Goal: Information Seeking & Learning: Learn about a topic

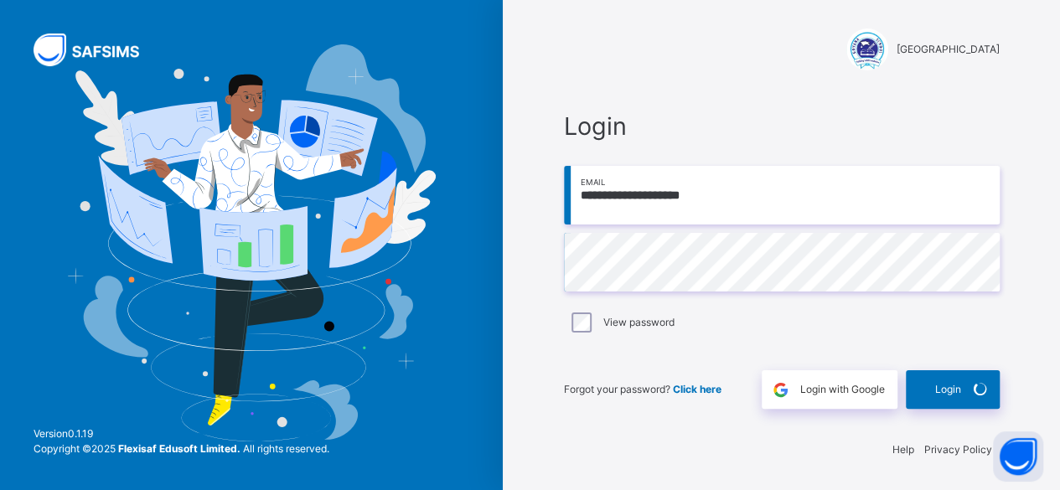
scroll to position [5, 0]
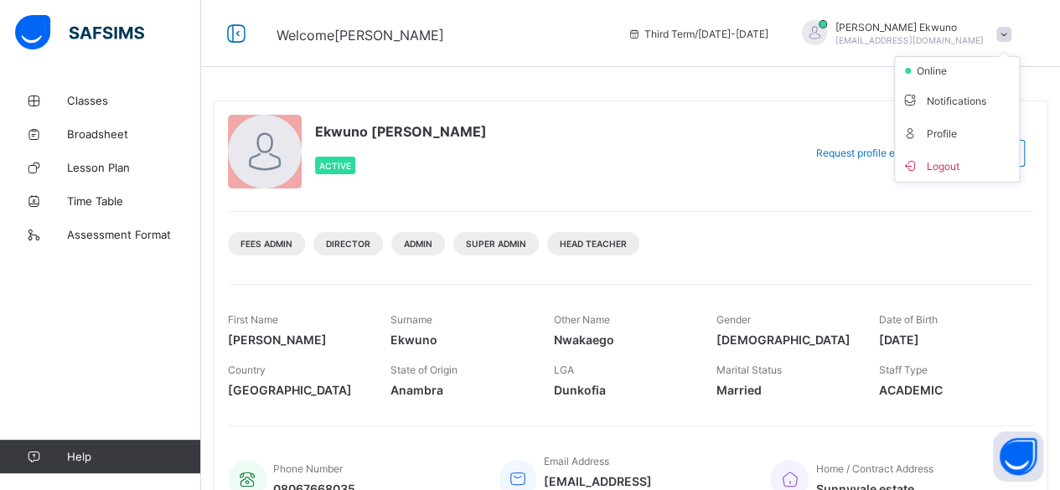
click at [622, 181] on div "Ekwuno [PERSON_NAME] Active" at bounding box center [511, 153] width 567 height 76
click at [931, 26] on span "[PERSON_NAME]" at bounding box center [909, 27] width 148 height 13
click at [836, 101] on div "Ekwuno [PERSON_NAME] Active Request profile edit Change email Fees Admin DIRECT…" at bounding box center [631, 313] width 834 height 425
click at [927, 35] on span "[EMAIL_ADDRESS][DOMAIN_NAME]" at bounding box center [909, 40] width 148 height 10
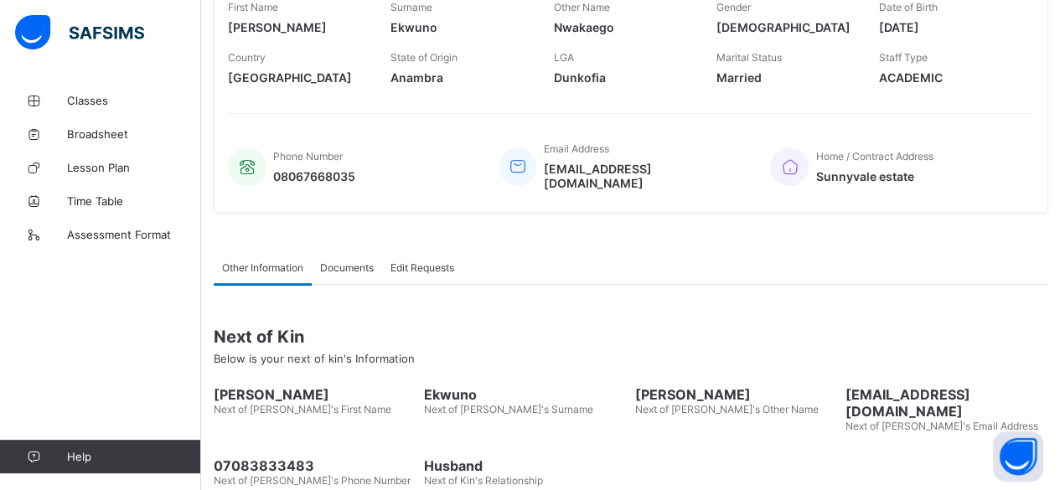
scroll to position [370, 0]
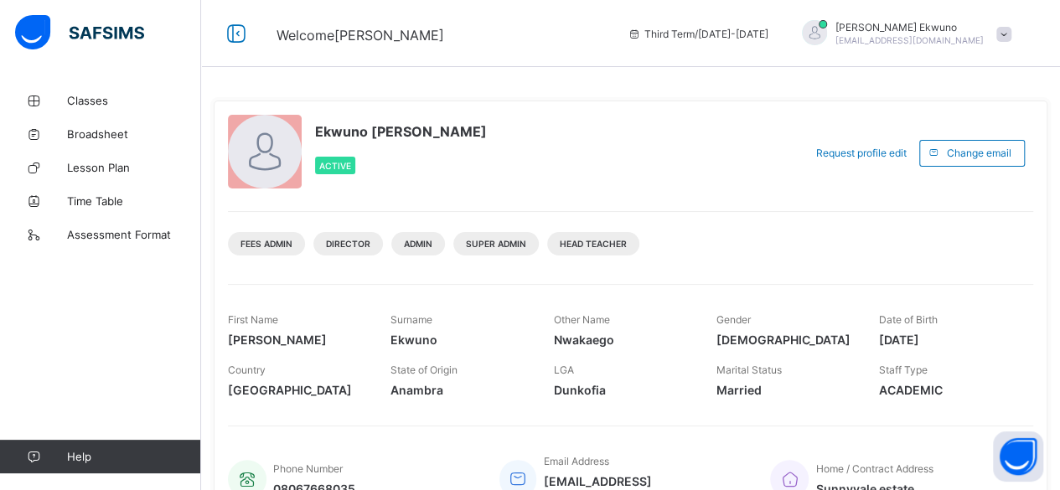
click at [205, 475] on div "Ekwuno Vivian Nwakaego Active Request profile edit Change email Fees Admin DIRE…" at bounding box center [630, 490] width 859 height 812
click at [934, 23] on span "Vivian Ekwuno" at bounding box center [909, 27] width 148 height 13
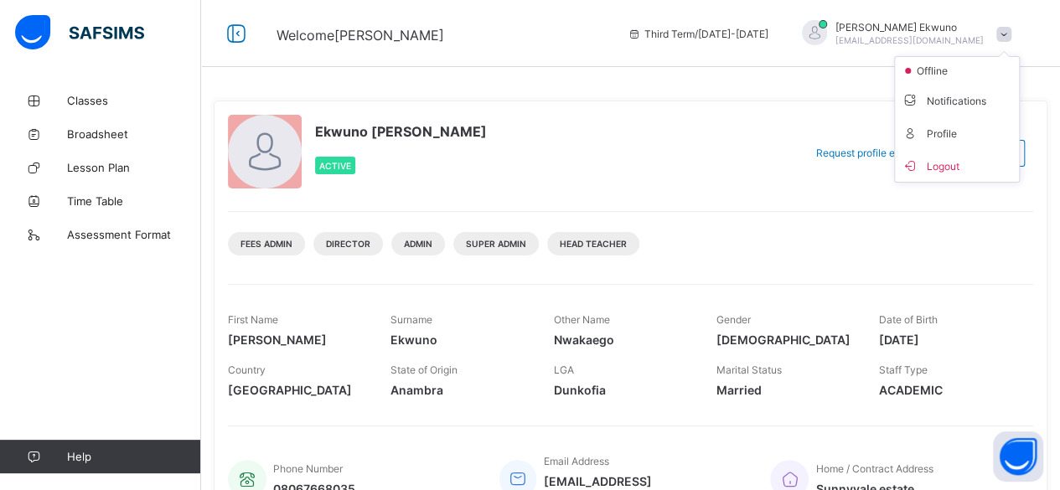
click at [932, 26] on span "Vivian Ekwuno" at bounding box center [909, 27] width 148 height 13
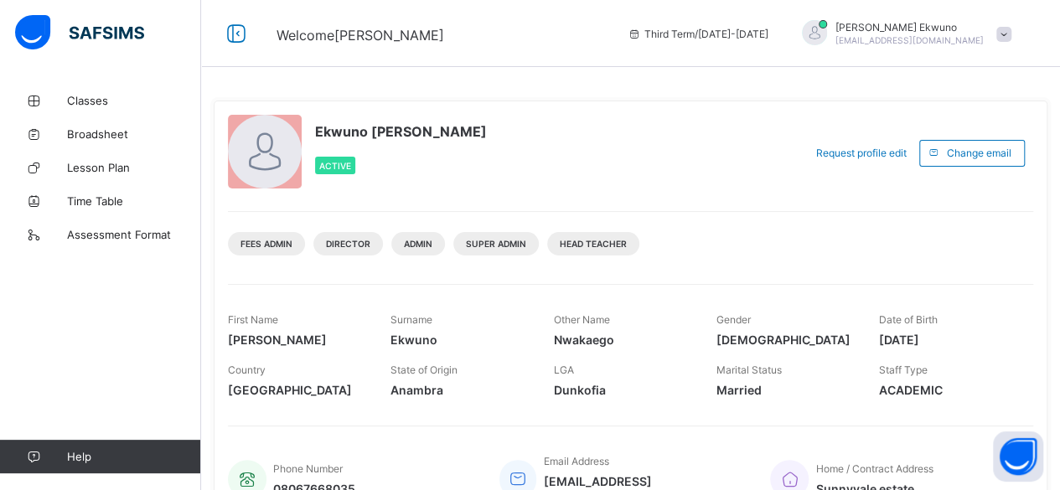
click at [927, 32] on span "Vivian Ekwuno" at bounding box center [909, 27] width 148 height 13
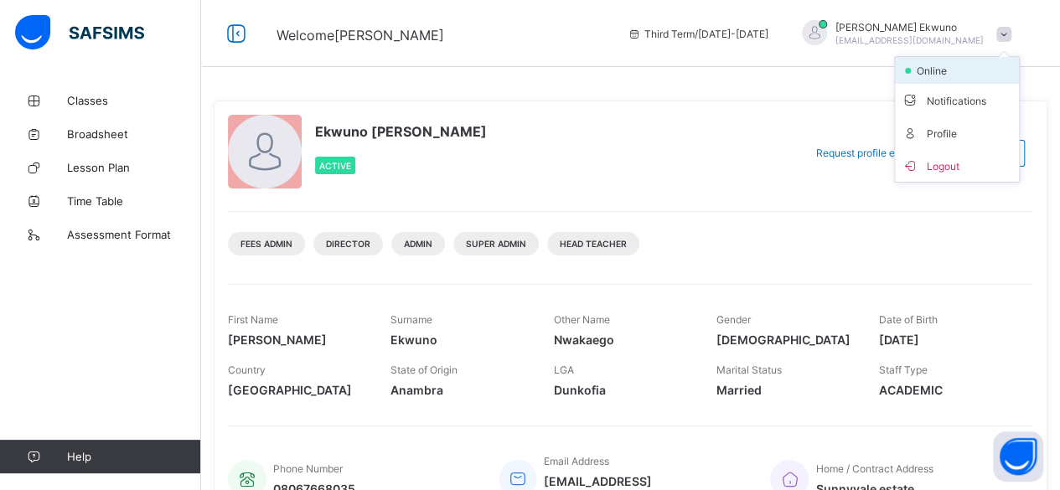
click at [947, 71] on span "online" at bounding box center [936, 71] width 42 height 13
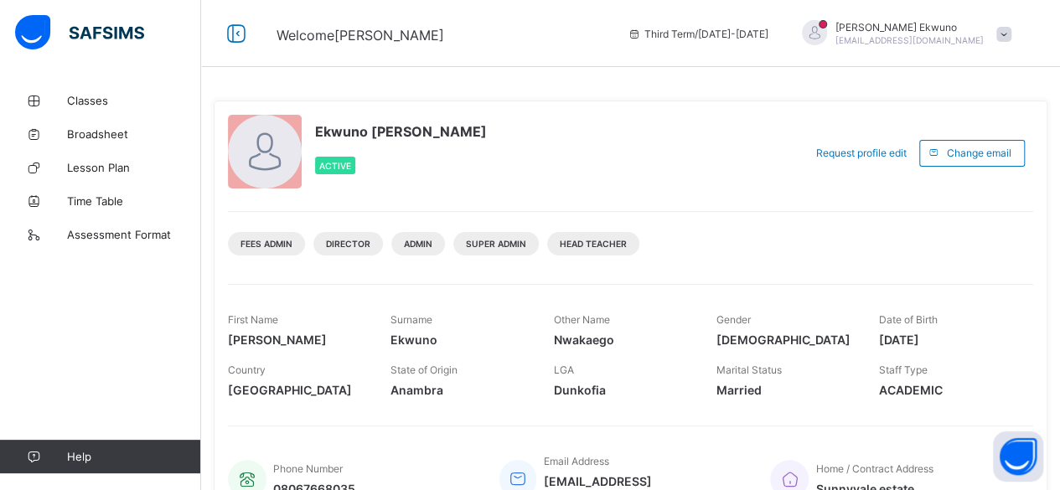
click at [938, 31] on span "Vivian Ekwuno" at bounding box center [909, 27] width 148 height 13
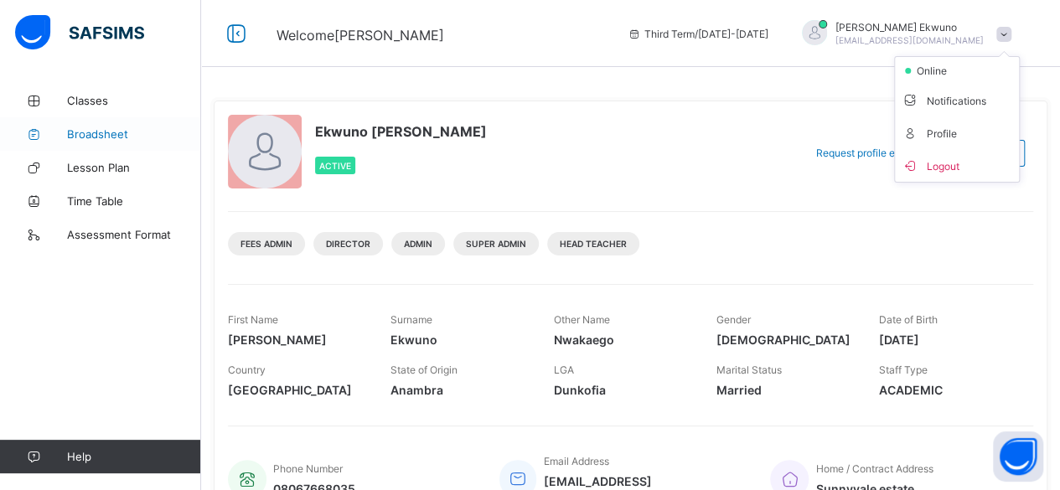
click at [94, 128] on span "Broadsheet" at bounding box center [134, 133] width 134 height 13
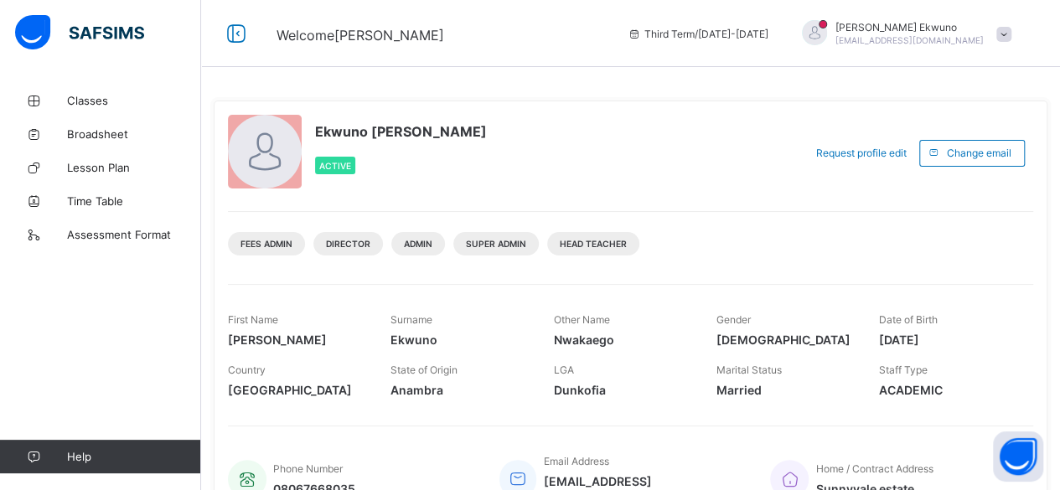
click at [922, 26] on span "Vivian Ekwuno" at bounding box center [909, 27] width 148 height 13
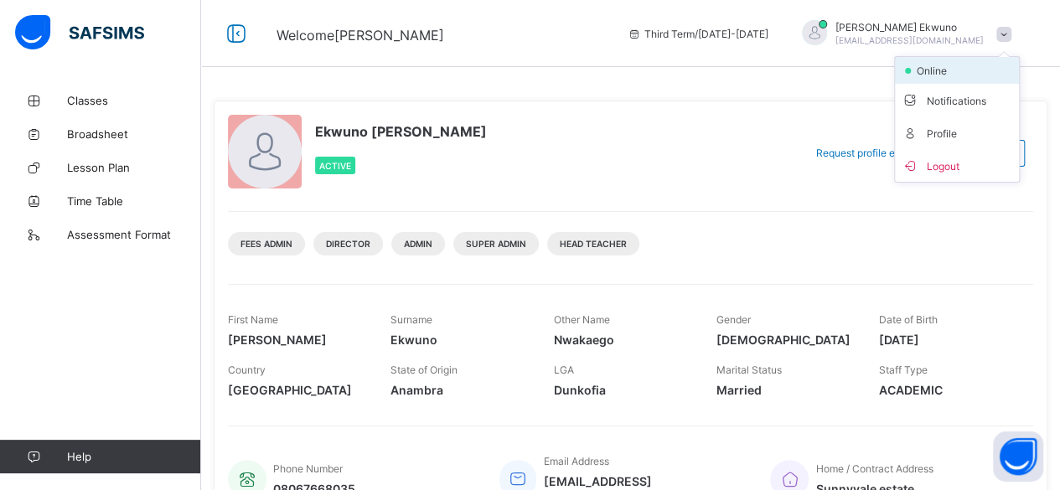
click at [957, 73] on span "online" at bounding box center [936, 71] width 42 height 13
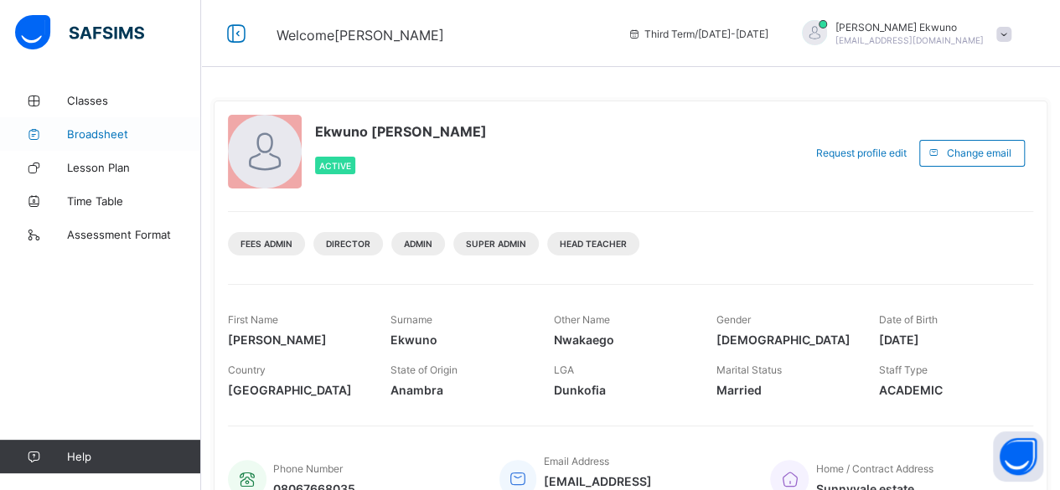
click at [113, 138] on span "Broadsheet" at bounding box center [134, 133] width 134 height 13
click at [947, 31] on span "Vivian Ekwuno" at bounding box center [909, 27] width 148 height 13
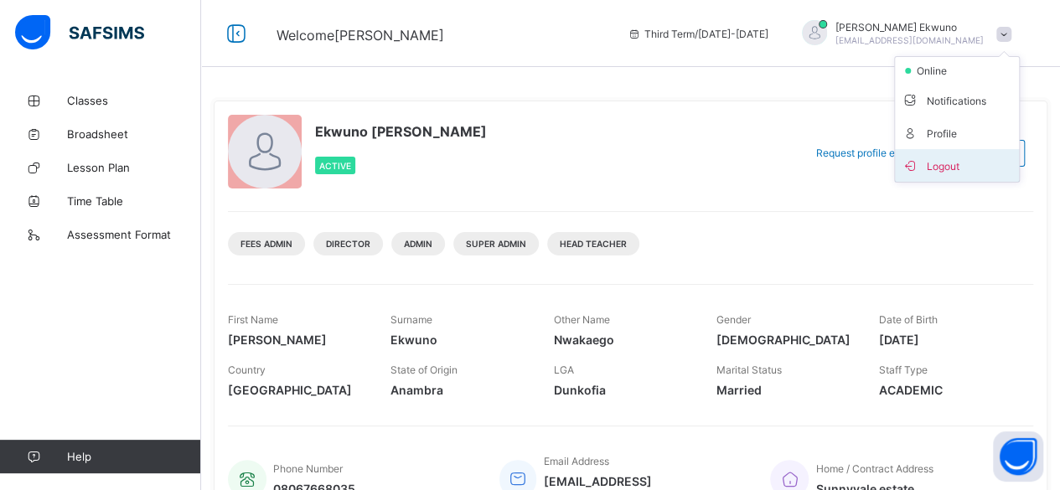
click at [953, 157] on span "Logout" at bounding box center [956, 165] width 111 height 19
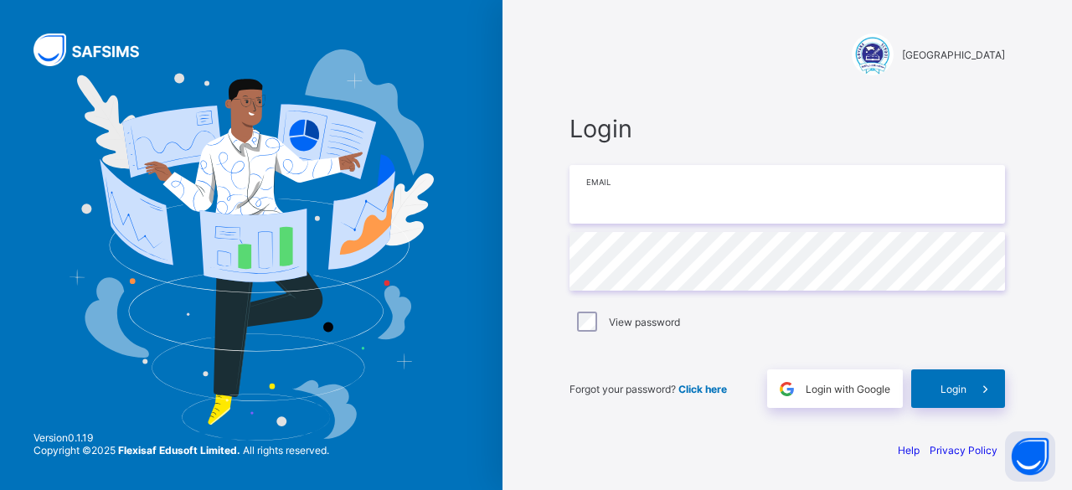
type input "**********"
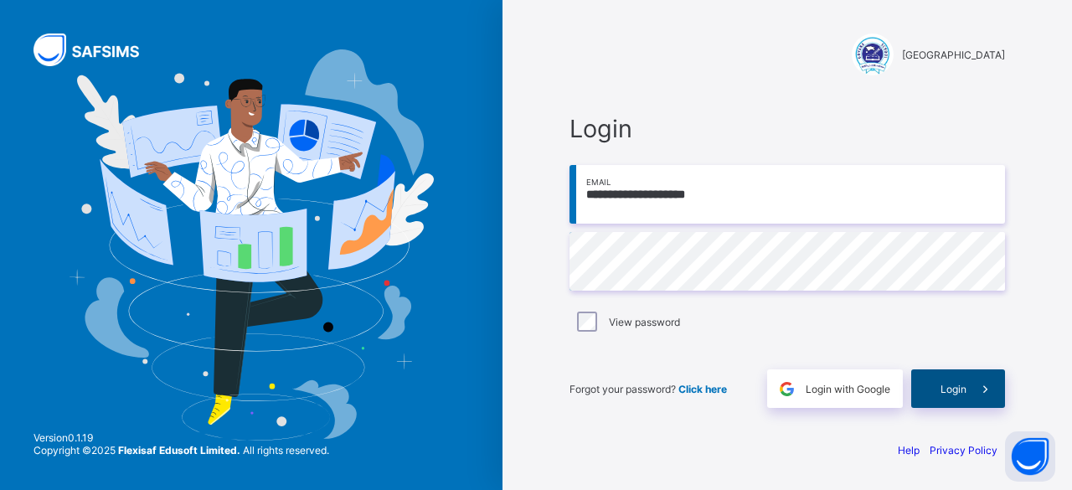
click at [956, 392] on span "Login" at bounding box center [954, 389] width 26 height 13
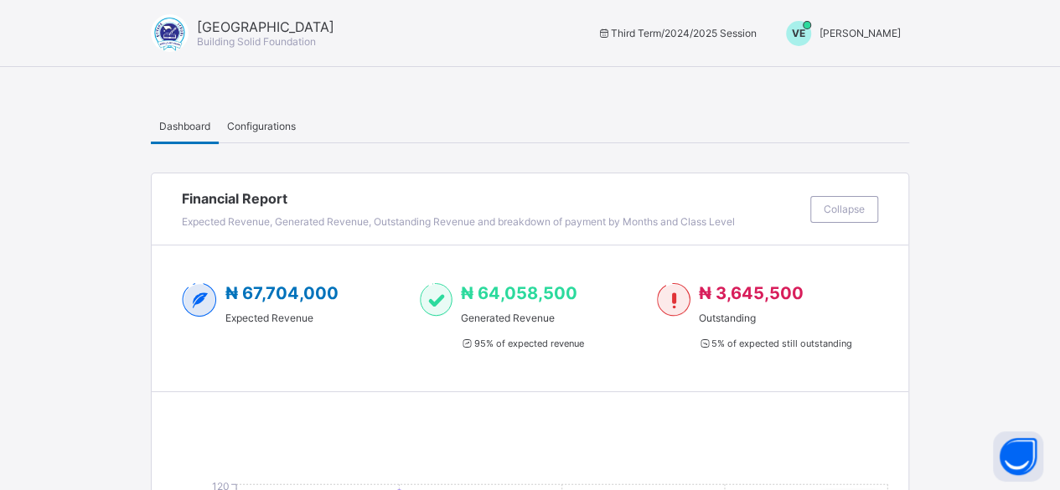
click at [879, 33] on span "[PERSON_NAME]" at bounding box center [859, 33] width 81 height 13
click at [889, 72] on span "Switch to Admin View" at bounding box center [837, 71] width 127 height 19
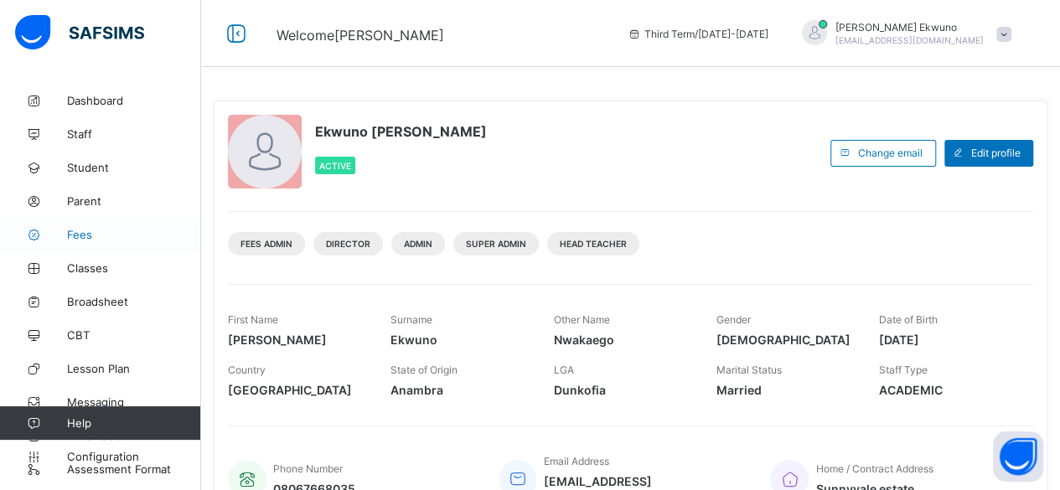
click at [99, 230] on span "Fees" at bounding box center [134, 234] width 134 height 13
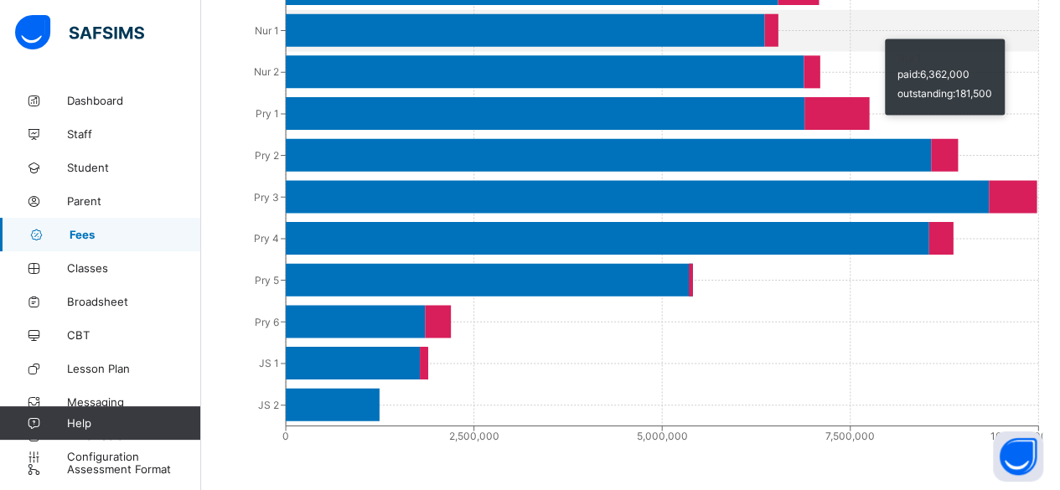
scroll to position [1079, 0]
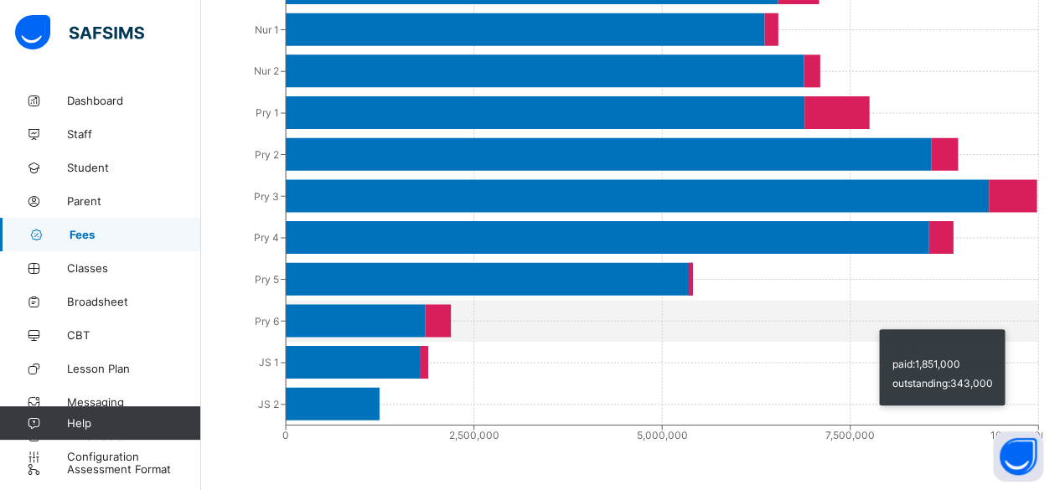
click at [1022, 292] on icon "SEN Creche PG Reception Pre-Nur Nur 1 Nur 2 Pry 1 Pry 2 Pry 3 Pry 4 Pry 5 Pry 6…" at bounding box center [636, 119] width 811 height 670
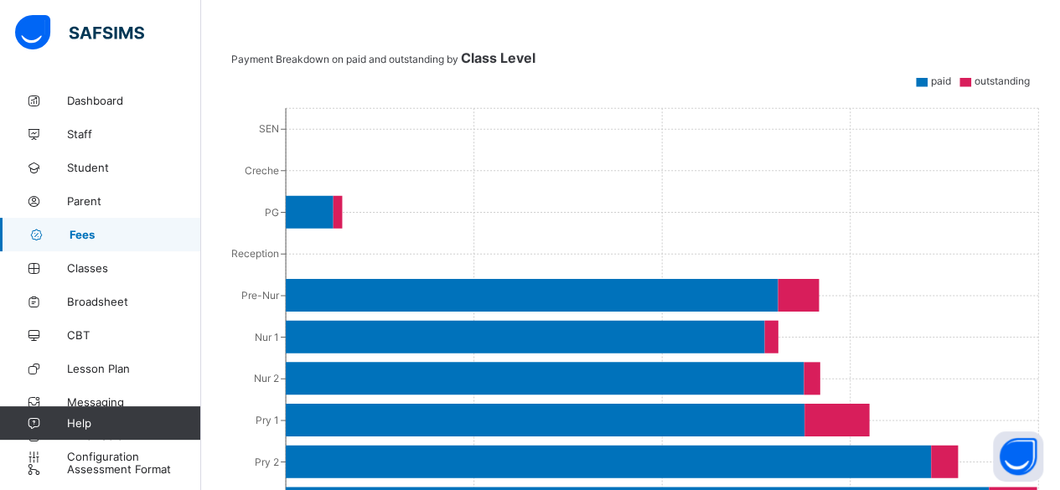
click at [1031, 296] on icon "SEN Creche PG Reception Pre-Nur Nur 1 Nur 2 Pry 1 Pry 2 Pry 3 Pry 4 Pry 5 Pry 6…" at bounding box center [636, 426] width 811 height 670
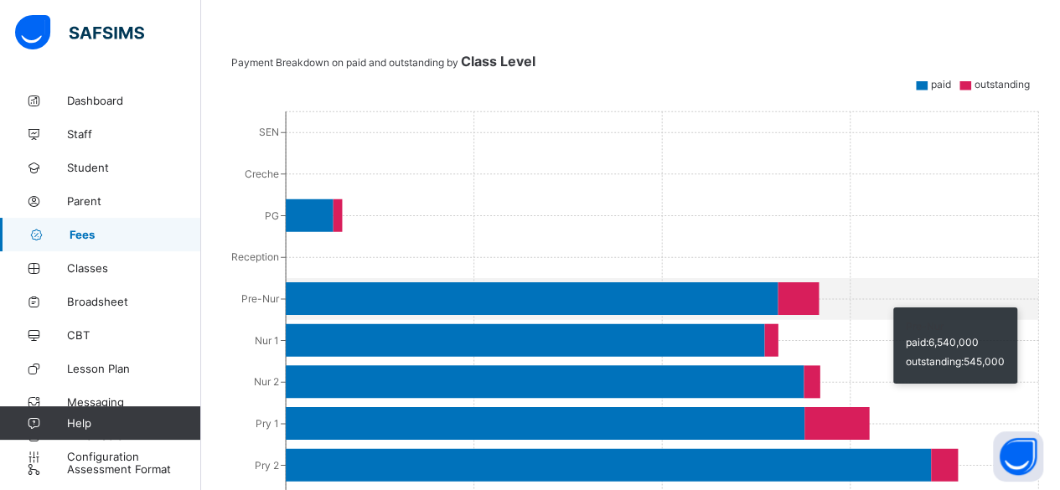
click at [1024, 304] on icon "SEN Creche PG Reception Pre-Nur Nur 1 Nur 2 Pry 1 Pry 2 Pry 3 Pry 4 Pry 5 Pry 6…" at bounding box center [636, 430] width 811 height 670
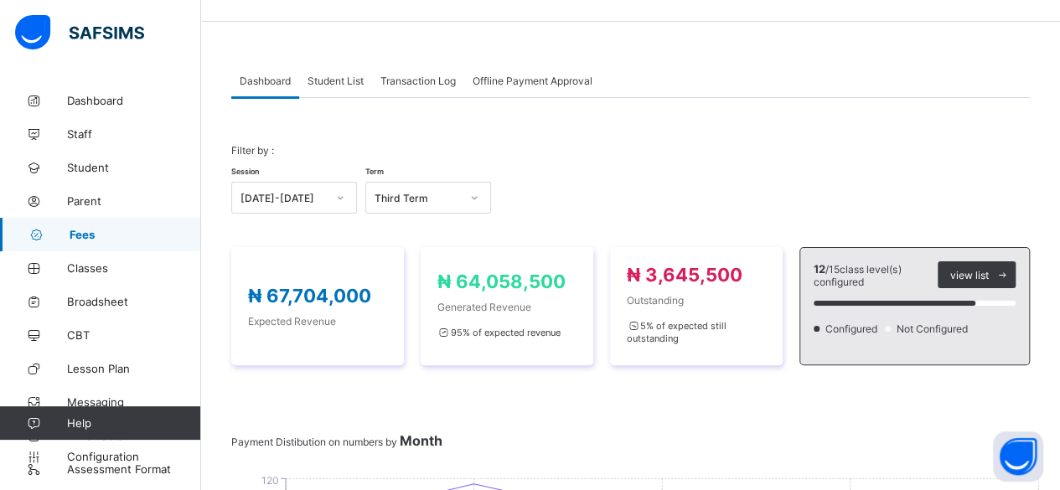
scroll to position [0, 0]
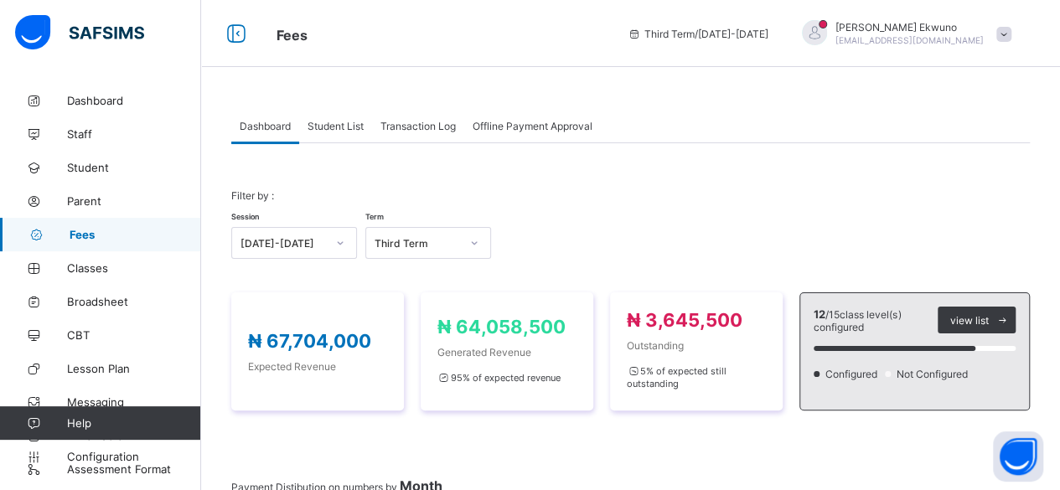
click at [342, 129] on span "Student List" at bounding box center [335, 126] width 56 height 13
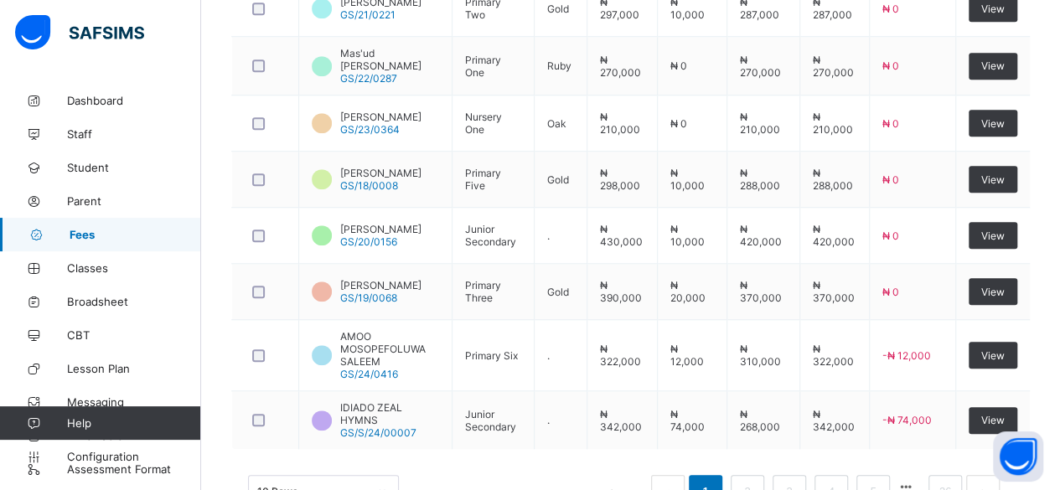
scroll to position [700, 0]
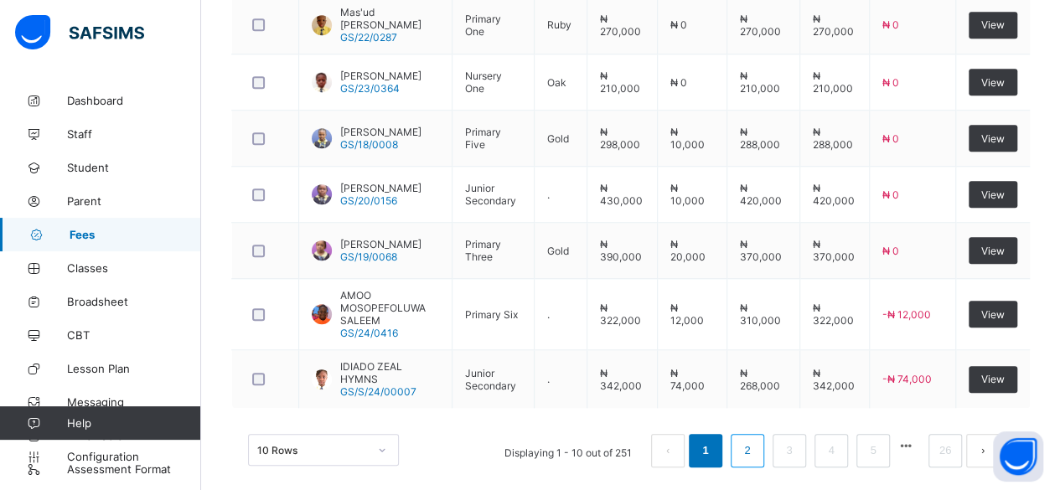
click at [755, 440] on link "2" at bounding box center [747, 451] width 16 height 22
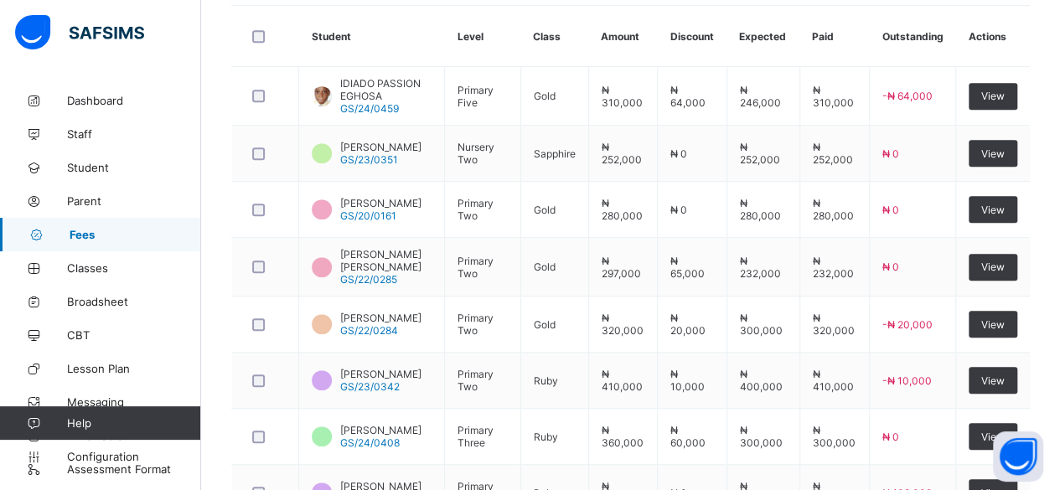
scroll to position [450, 0]
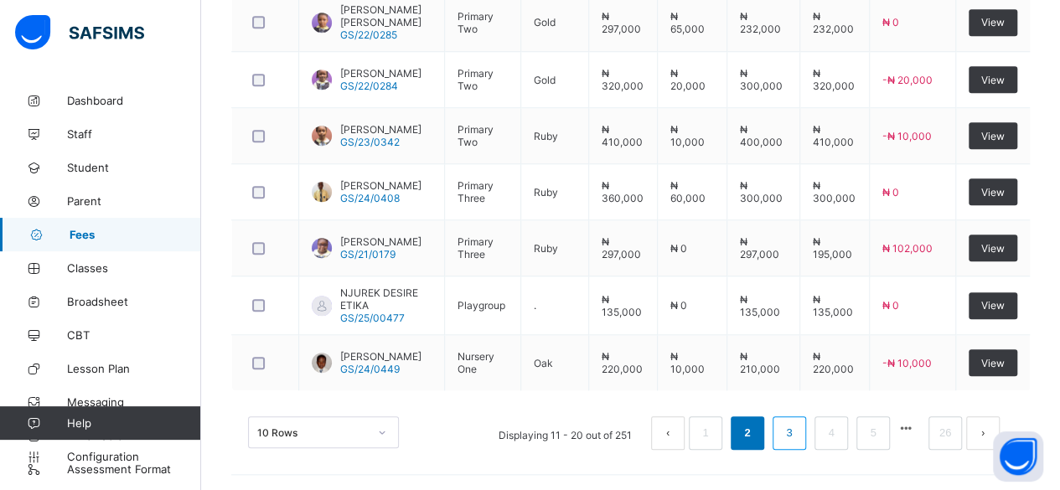
click at [797, 430] on link "3" at bounding box center [789, 433] width 16 height 22
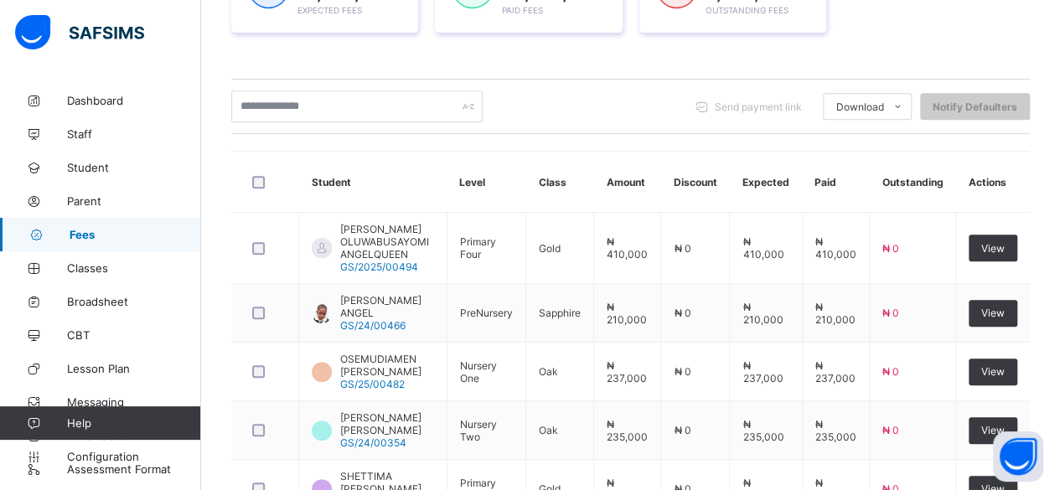
scroll to position [700, 0]
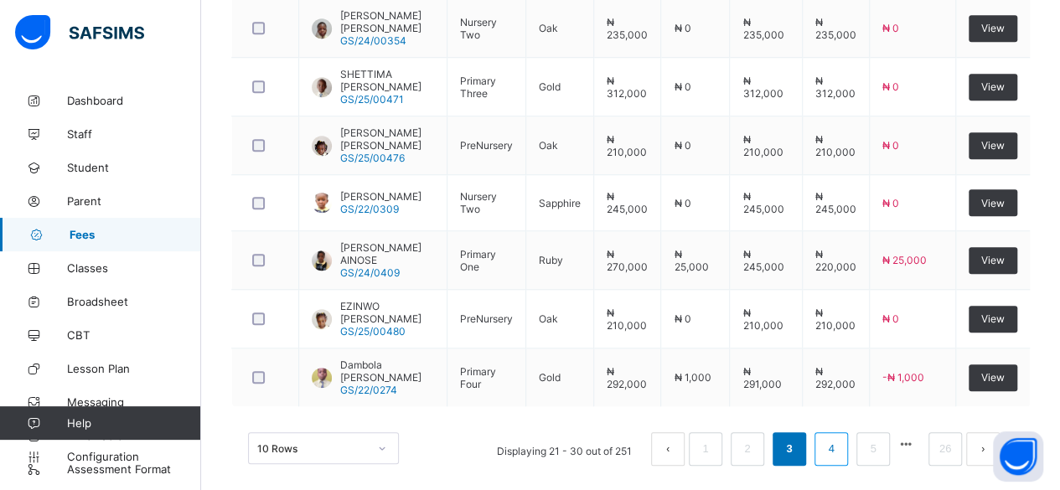
click at [839, 438] on link "4" at bounding box center [831, 449] width 16 height 22
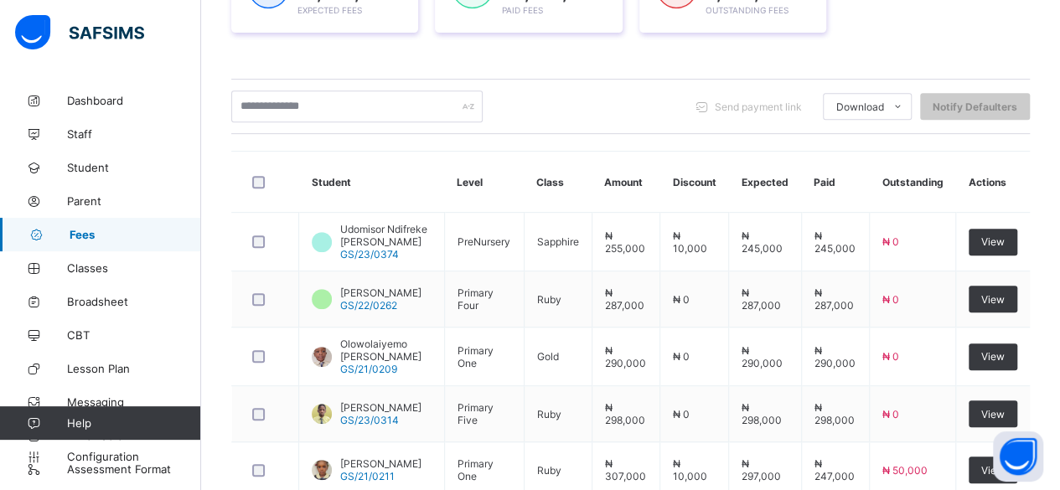
scroll to position [689, 0]
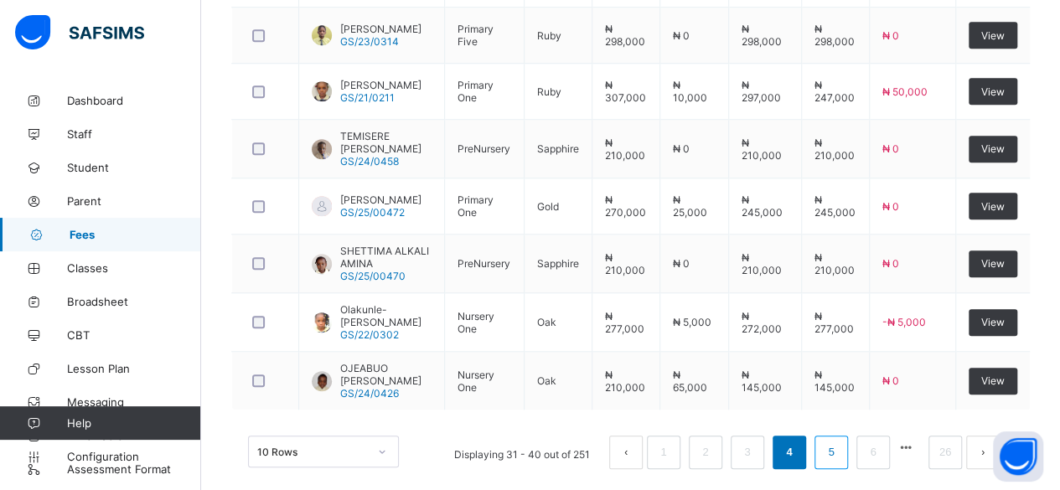
click at [839, 441] on link "5" at bounding box center [831, 452] width 16 height 22
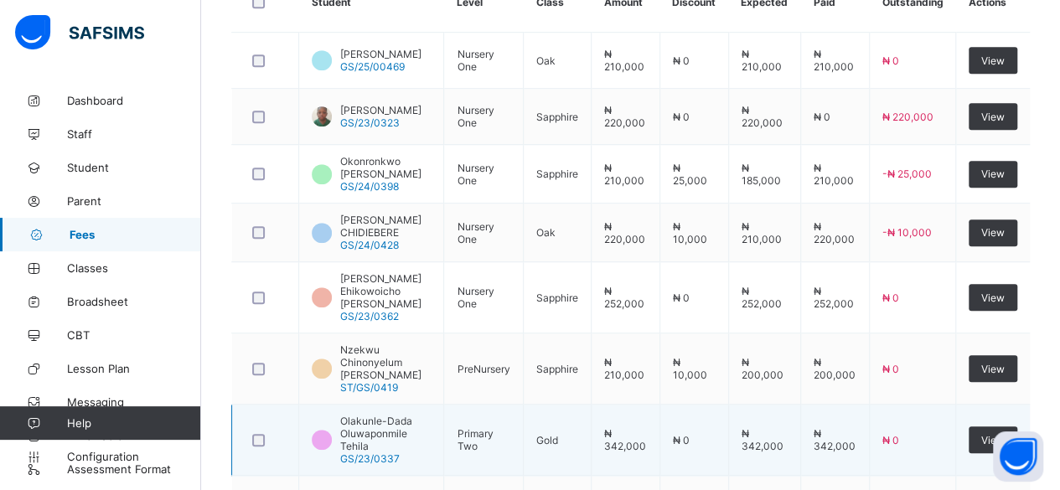
scroll to position [0, 0]
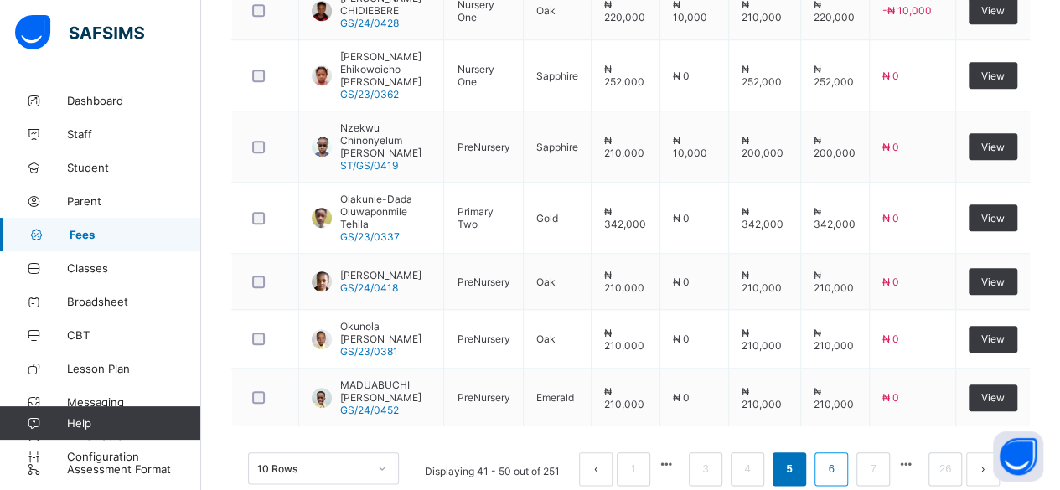
click at [839, 458] on link "6" at bounding box center [831, 469] width 16 height 22
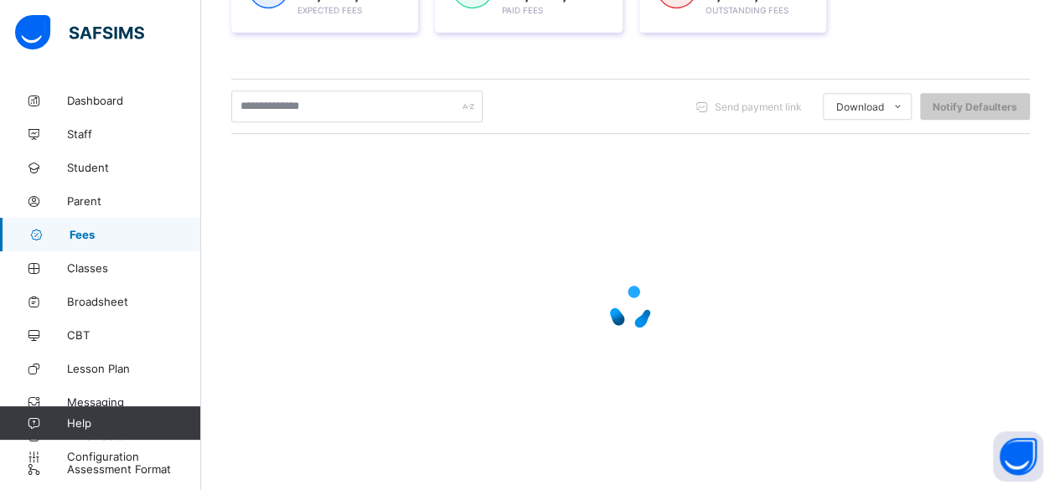
scroll to position [689, 0]
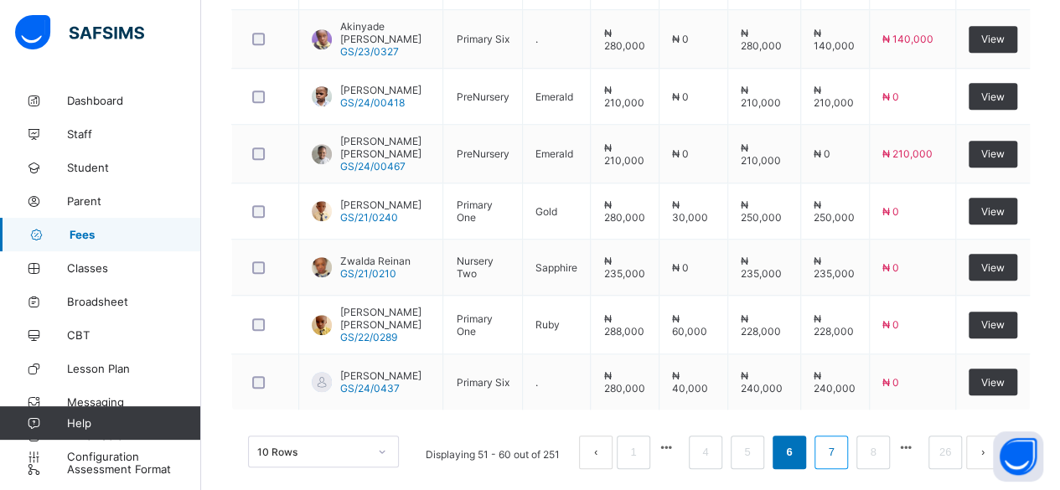
click at [839, 441] on link "7" at bounding box center [831, 452] width 16 height 22
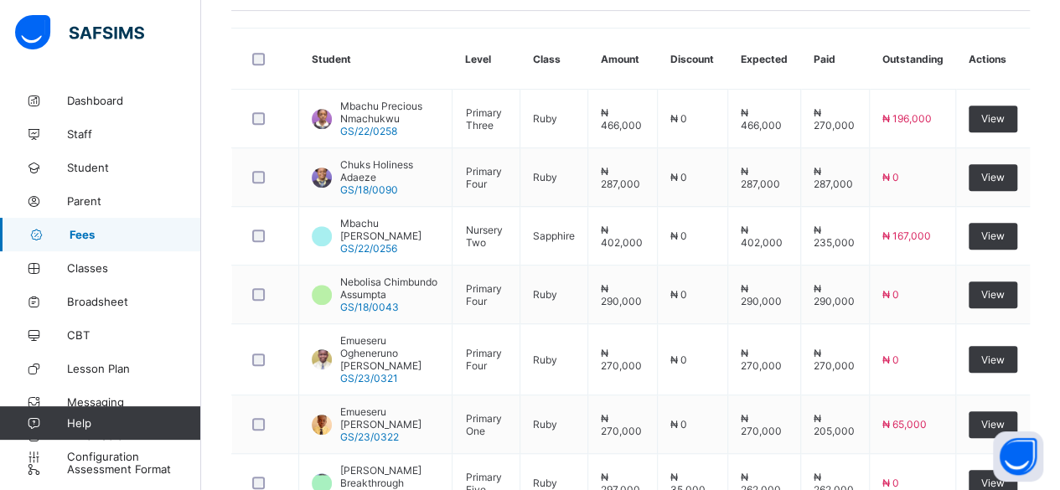
scroll to position [424, 0]
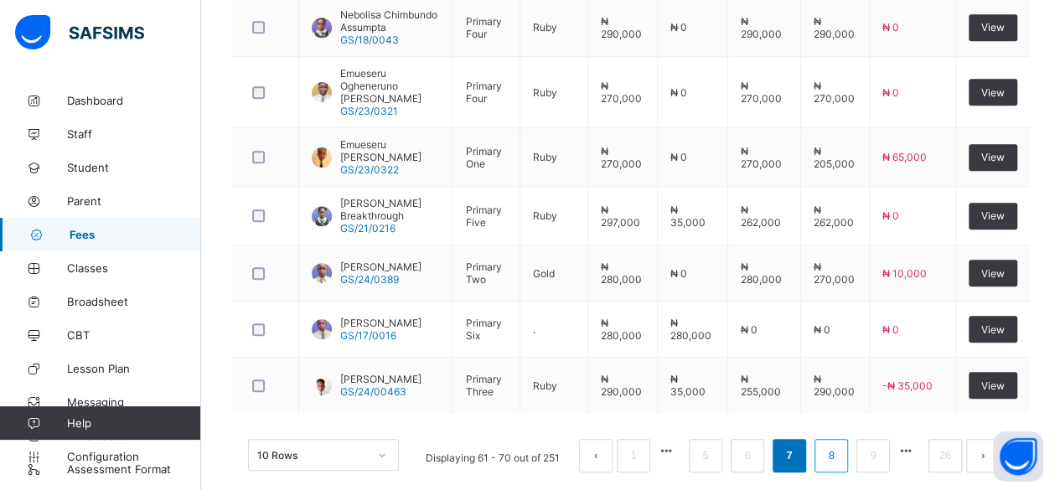
click at [839, 445] on link "8" at bounding box center [831, 456] width 16 height 22
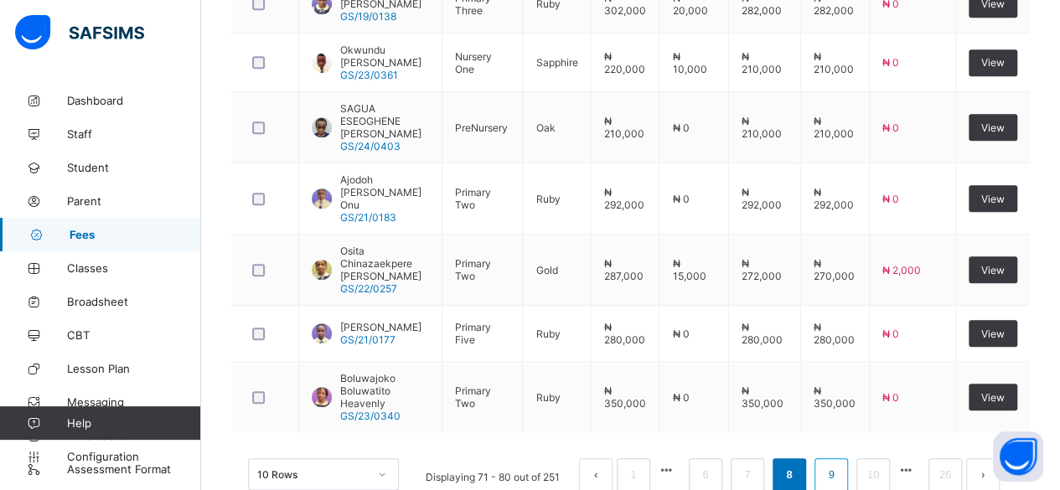
click at [839, 464] on link "9" at bounding box center [831, 475] width 16 height 22
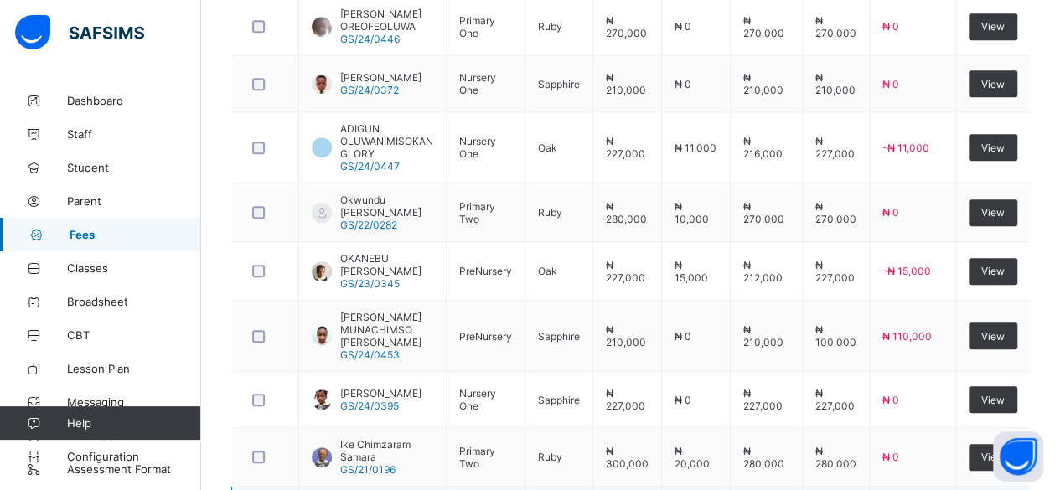
scroll to position [522, 0]
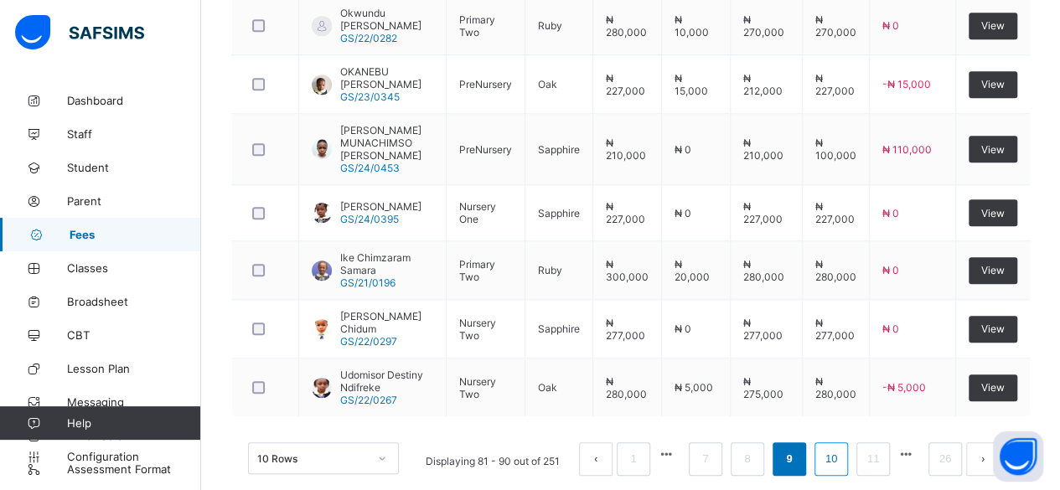
click at [838, 448] on link "10" at bounding box center [831, 459] width 22 height 22
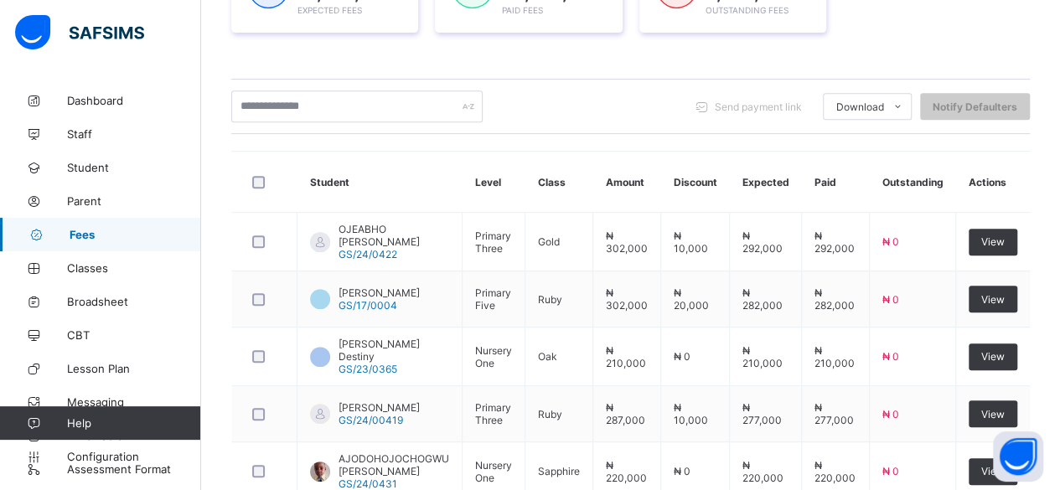
scroll to position [700, 0]
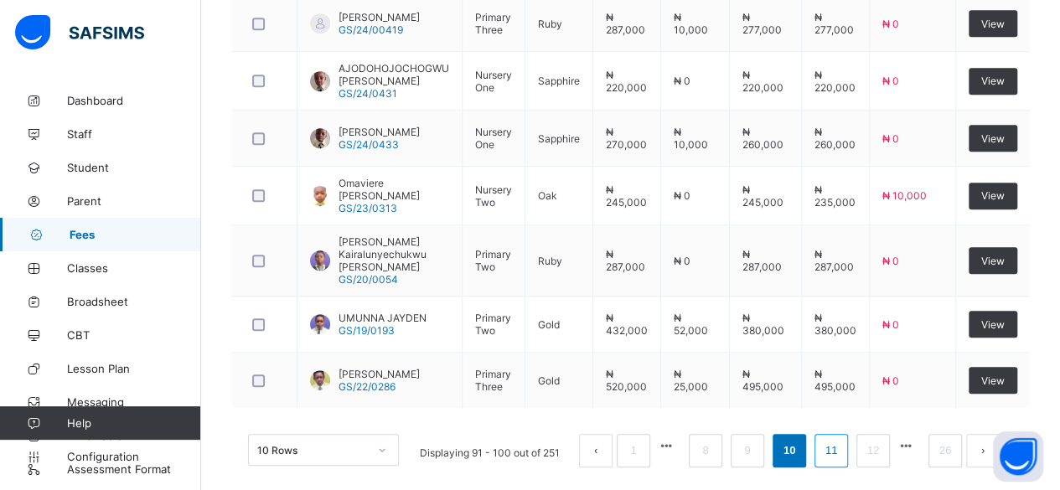
click at [842, 440] on link "11" at bounding box center [831, 451] width 22 height 22
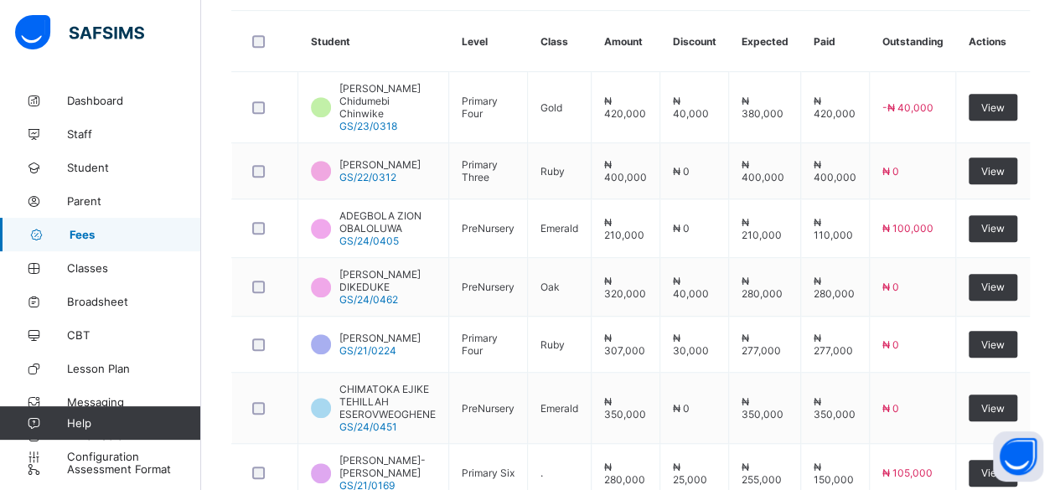
scroll to position [449, 0]
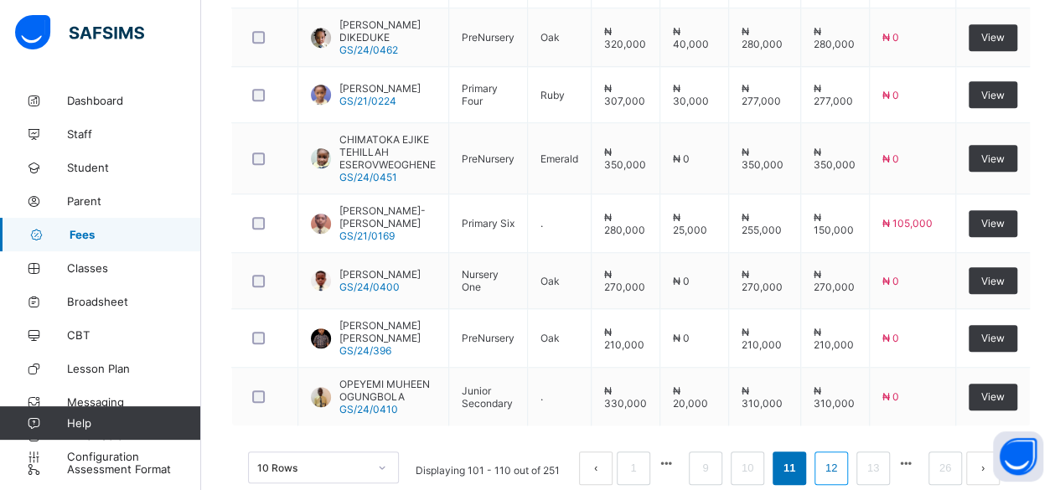
click at [842, 457] on link "12" at bounding box center [831, 468] width 22 height 22
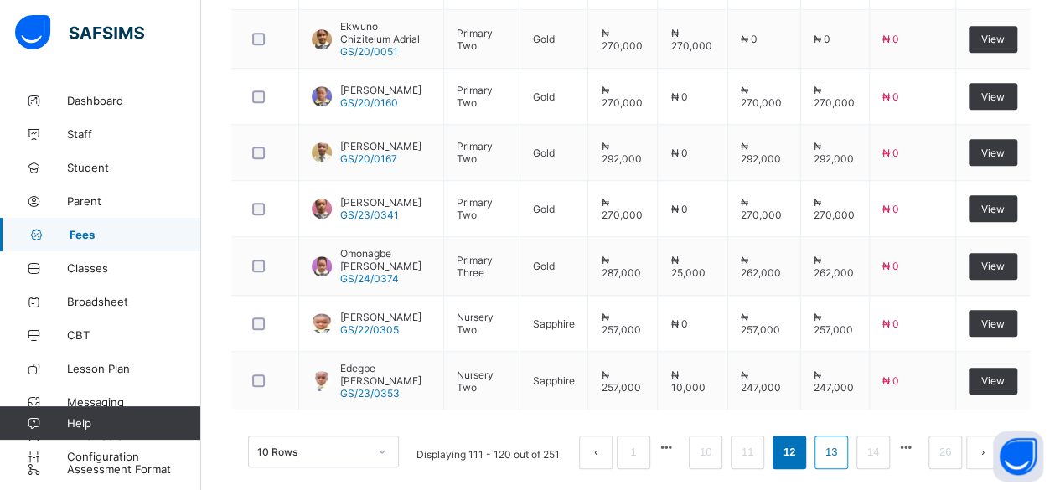
click at [839, 441] on link "13" at bounding box center [831, 452] width 22 height 22
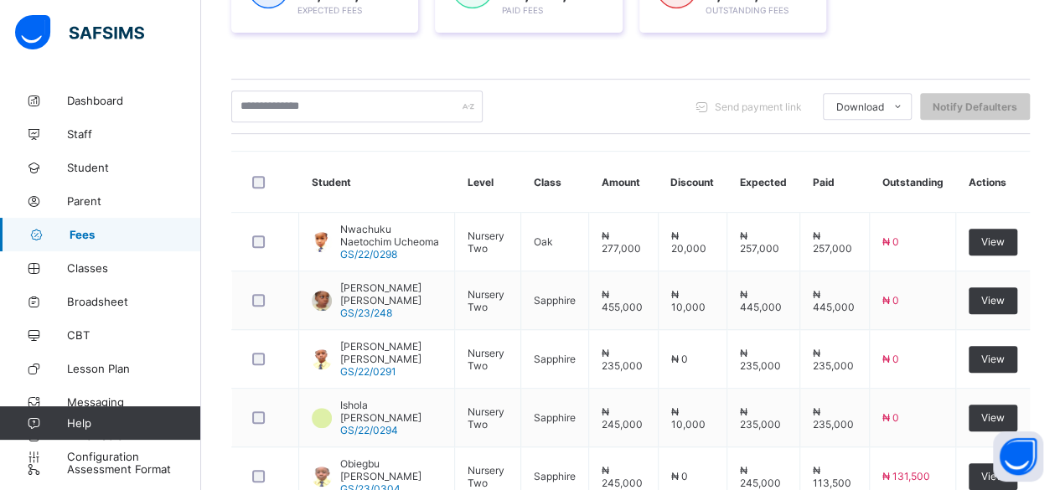
scroll to position [689, 0]
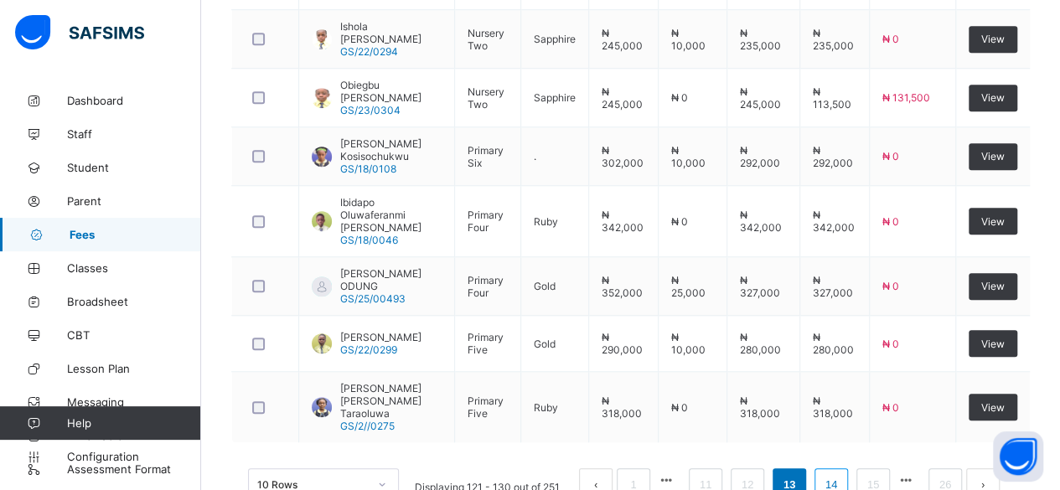
click at [842, 474] on link "14" at bounding box center [831, 485] width 22 height 22
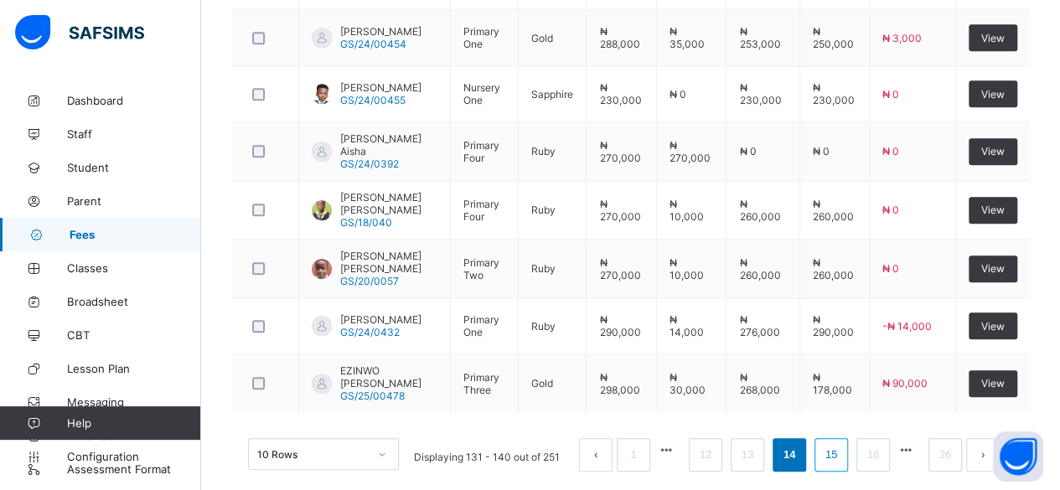
click at [842, 444] on link "15" at bounding box center [831, 455] width 22 height 22
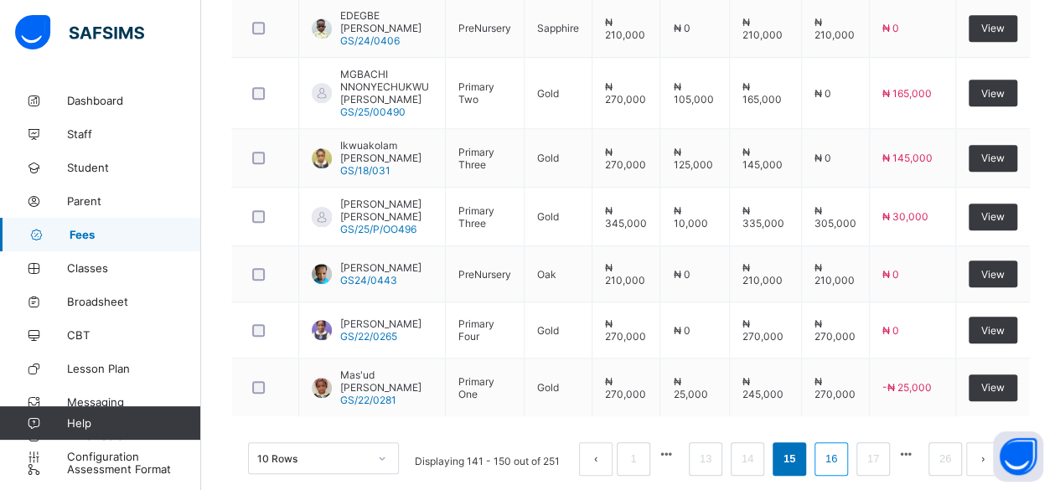
click at [839, 448] on link "16" at bounding box center [831, 459] width 22 height 22
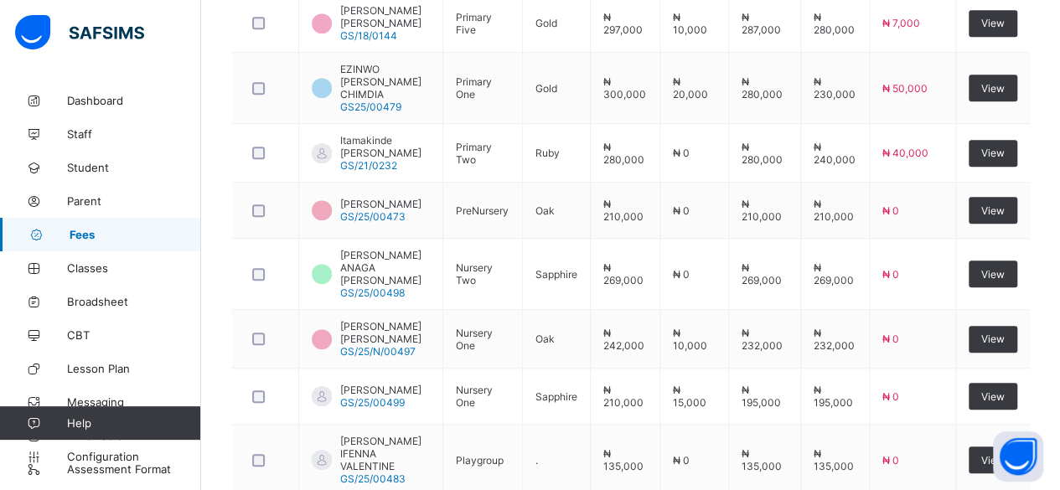
scroll to position [712, 0]
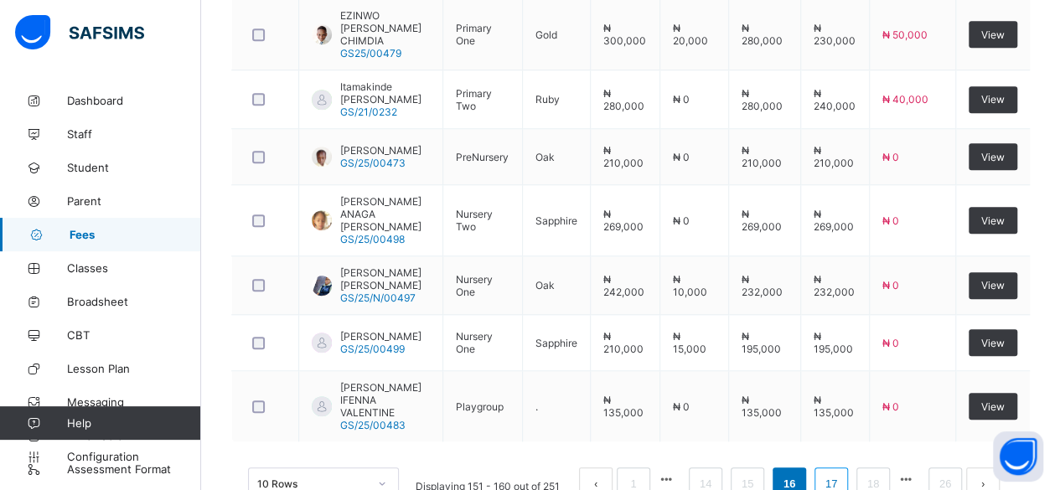
click at [842, 473] on link "17" at bounding box center [831, 484] width 22 height 22
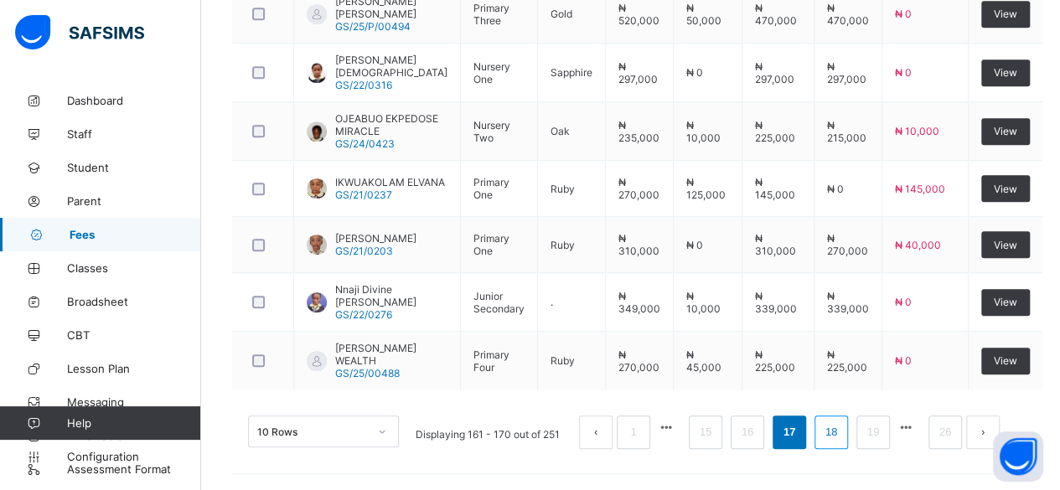
click at [839, 436] on link "18" at bounding box center [831, 432] width 22 height 22
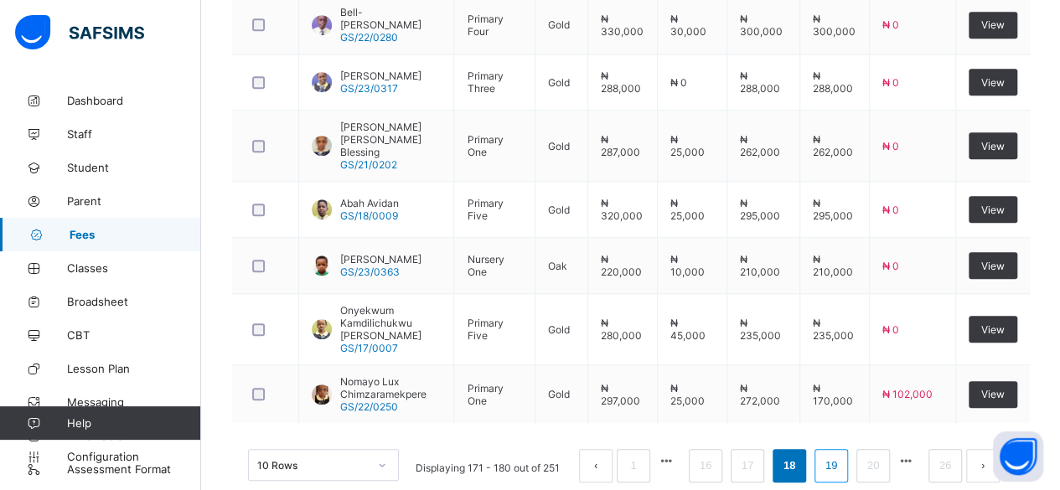
click at [842, 455] on link "19" at bounding box center [831, 466] width 22 height 22
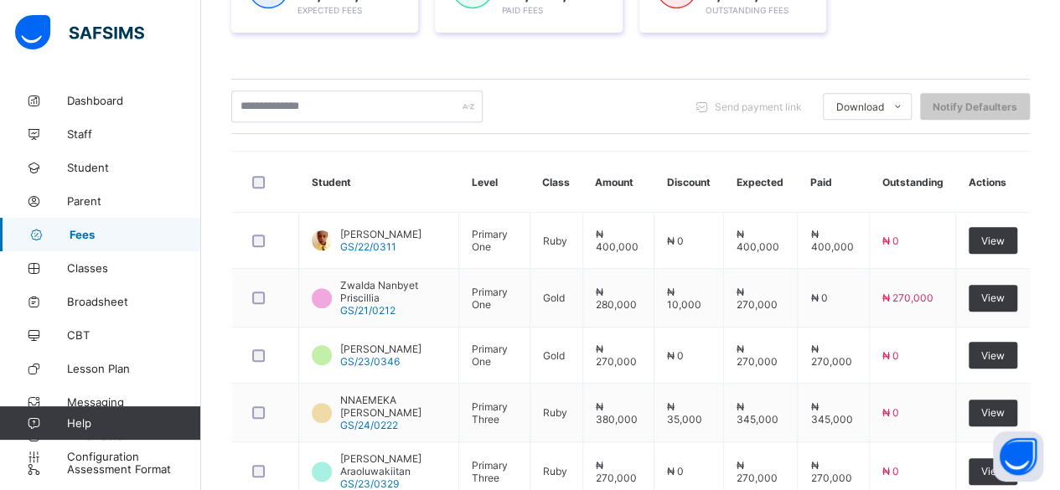
scroll to position [689, 0]
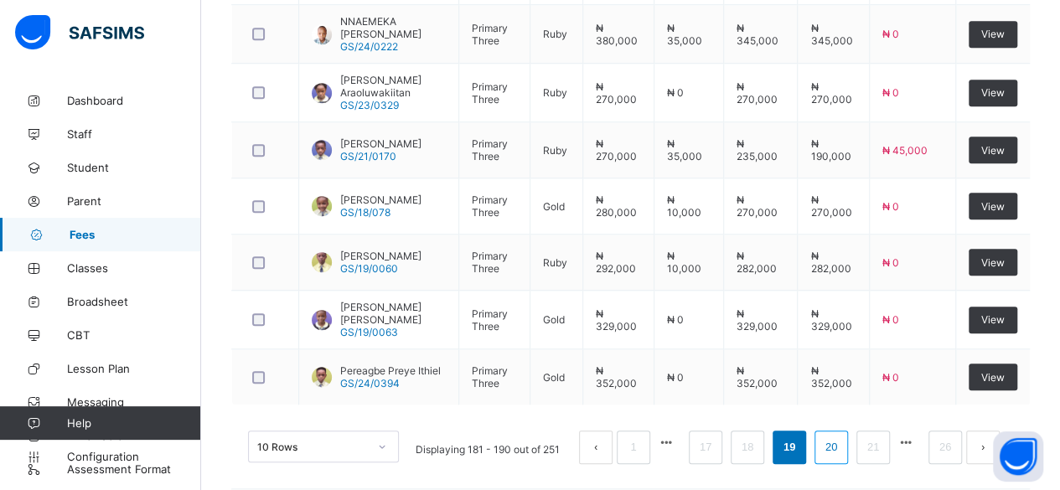
click at [842, 436] on link "20" at bounding box center [831, 447] width 22 height 22
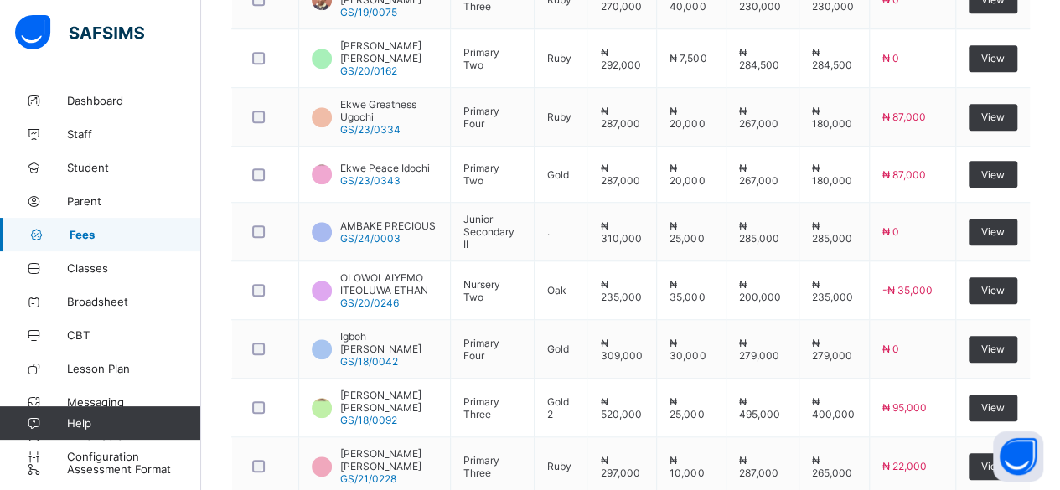
scroll to position [609, 0]
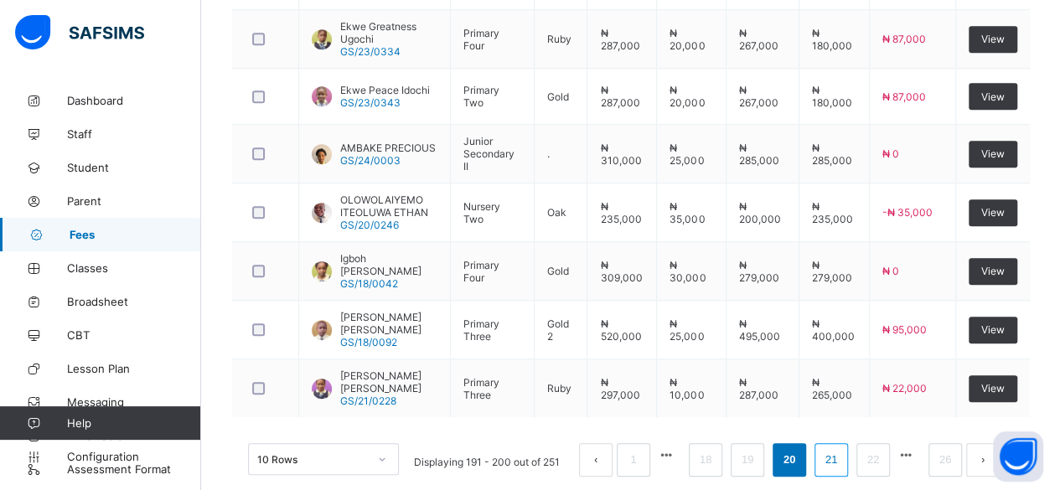
click at [842, 449] on link "21" at bounding box center [831, 460] width 22 height 22
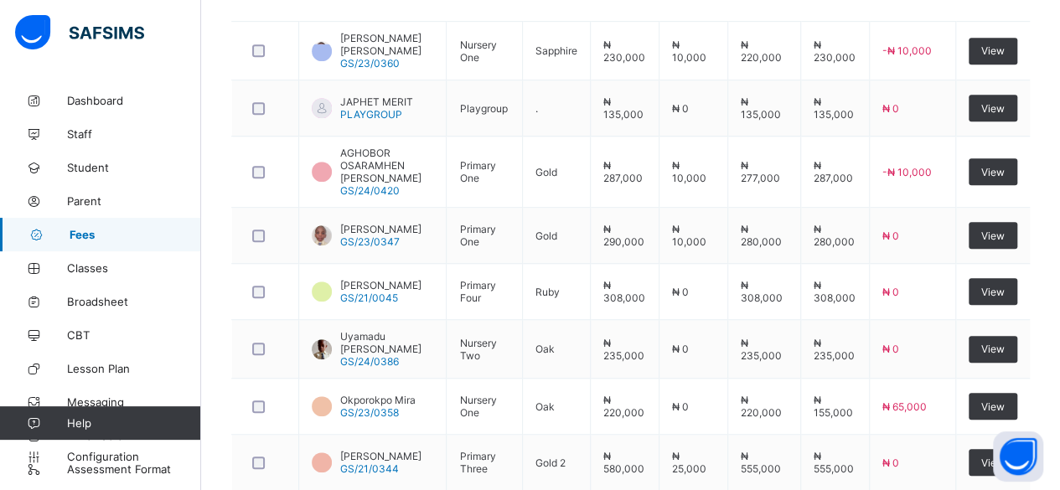
scroll to position [484, 0]
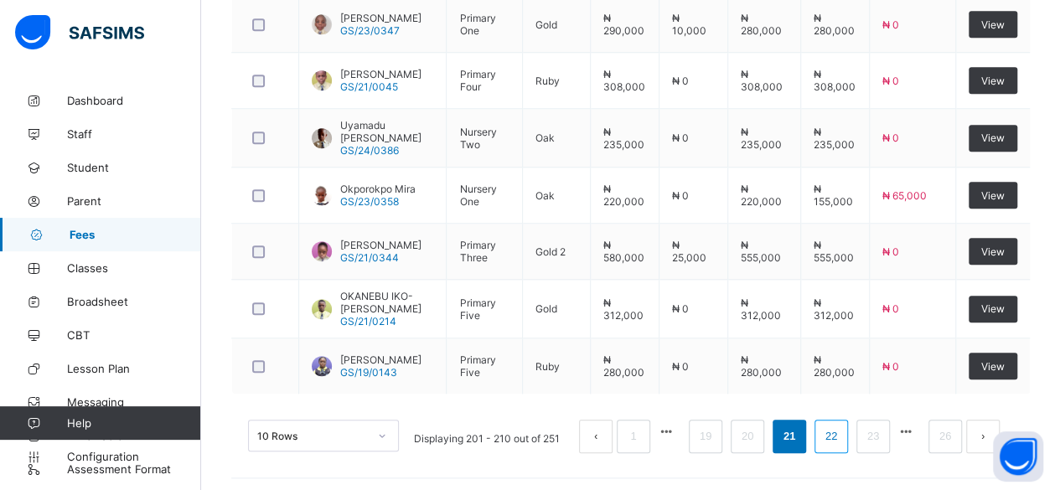
click at [842, 431] on link "22" at bounding box center [831, 437] width 22 height 22
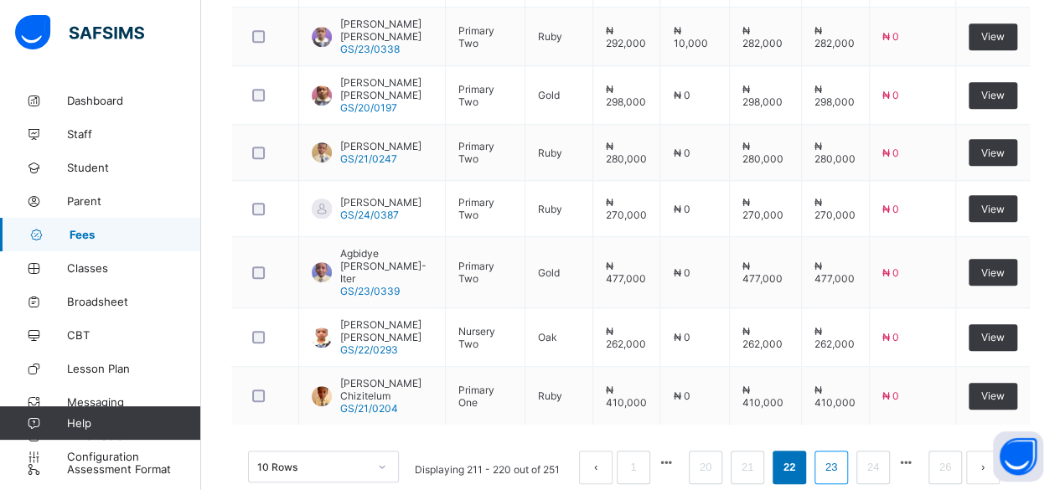
click at [842, 457] on link "23" at bounding box center [831, 468] width 22 height 22
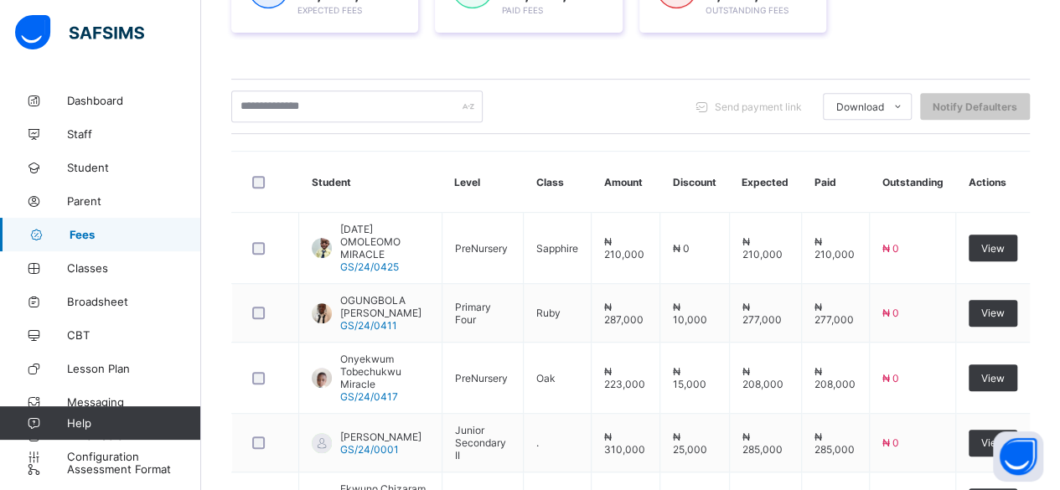
scroll to position [689, 0]
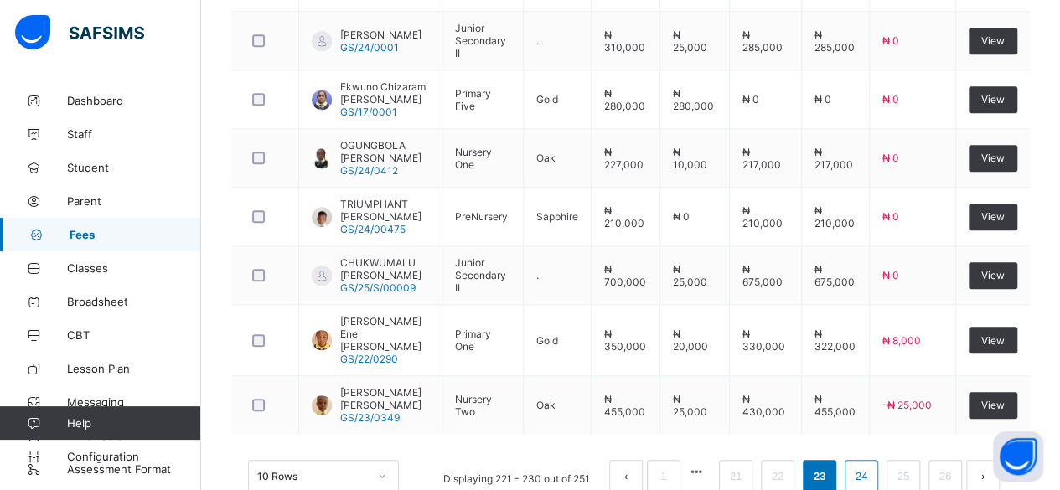
click at [872, 466] on link "24" at bounding box center [861, 477] width 22 height 22
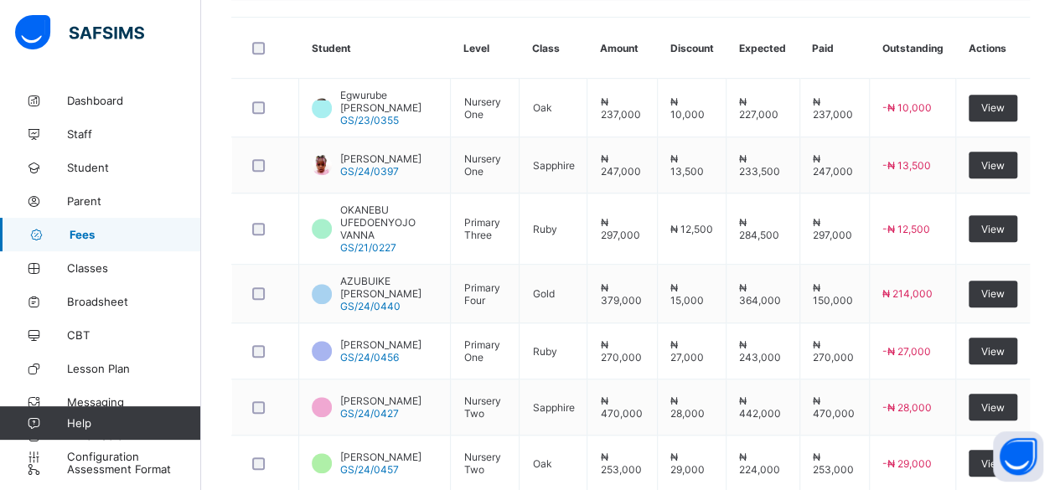
scroll to position [432, 0]
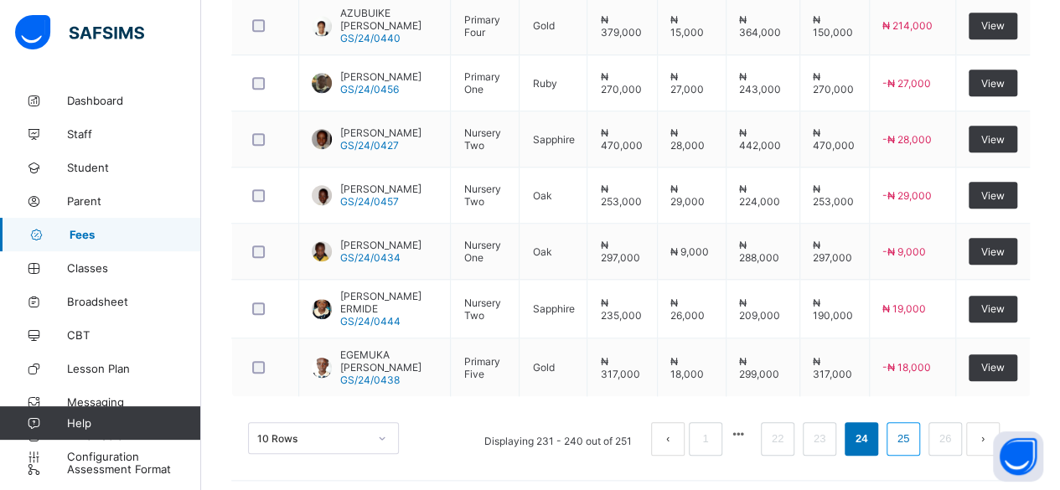
click at [914, 431] on link "25" at bounding box center [903, 439] width 22 height 22
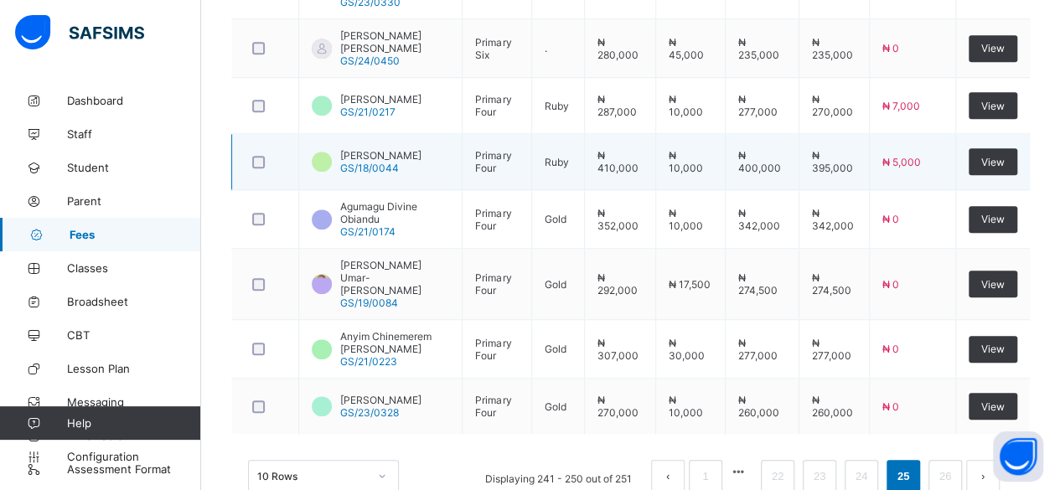
scroll to position [689, 0]
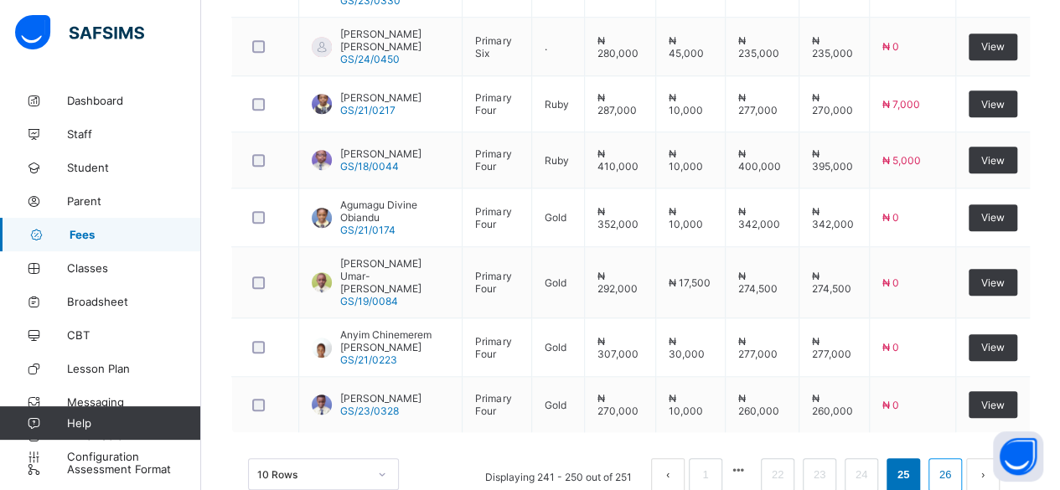
click at [956, 464] on link "26" at bounding box center [945, 475] width 22 height 22
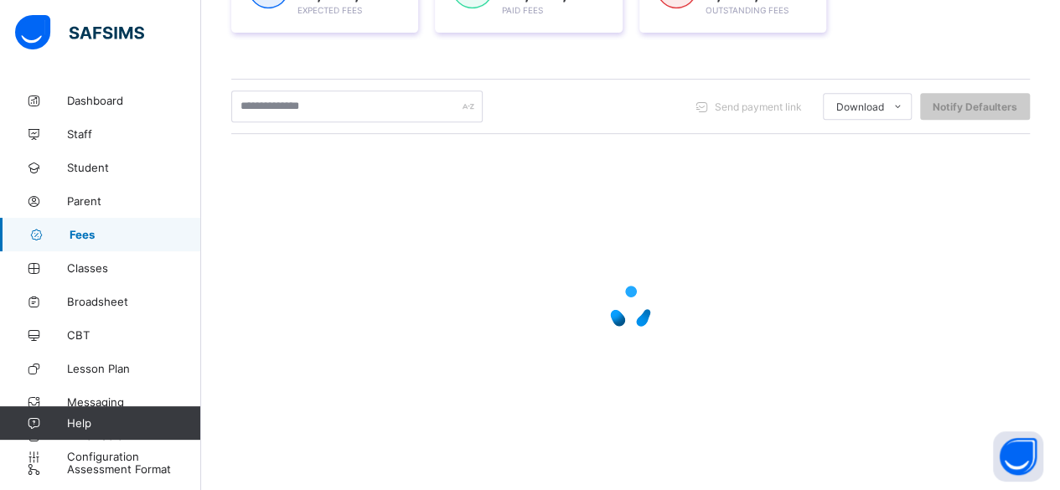
scroll to position [186, 0]
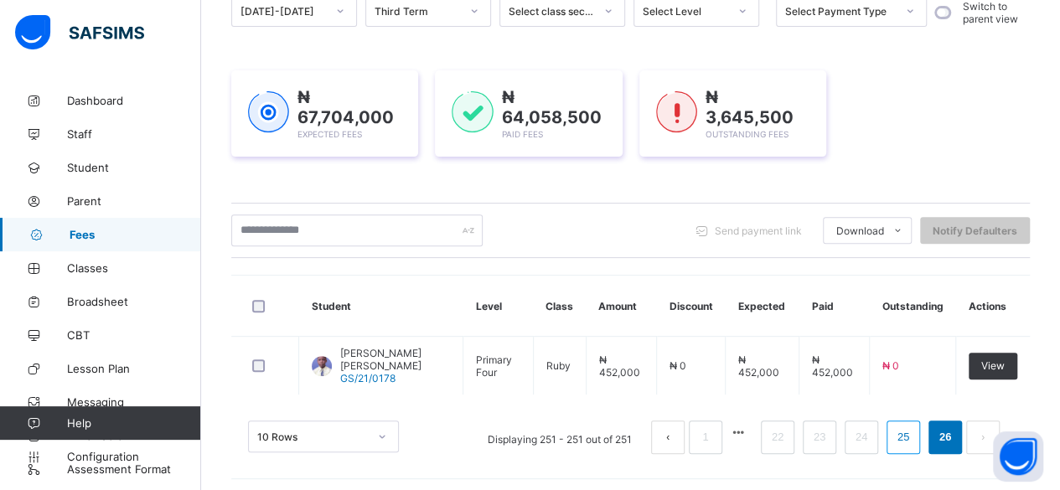
click at [914, 431] on link "25" at bounding box center [903, 437] width 22 height 22
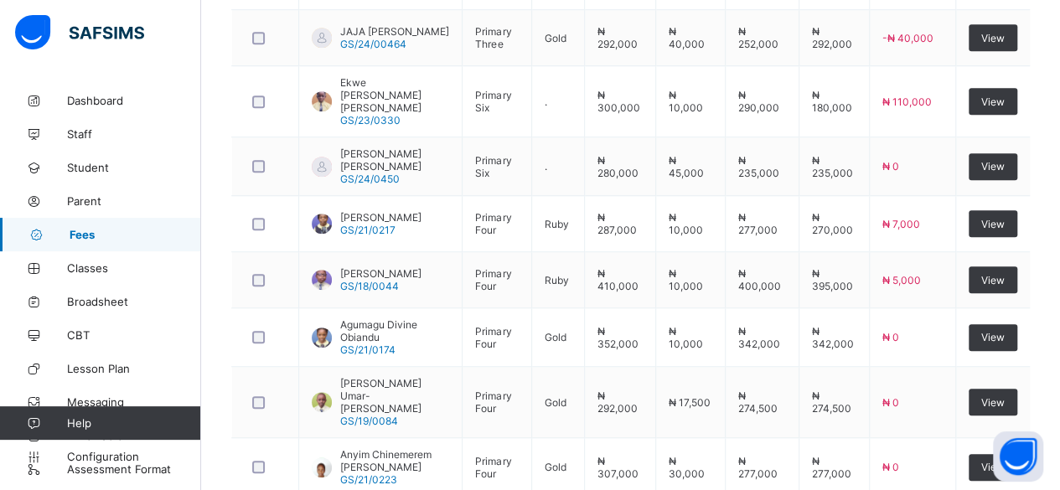
scroll to position [689, 0]
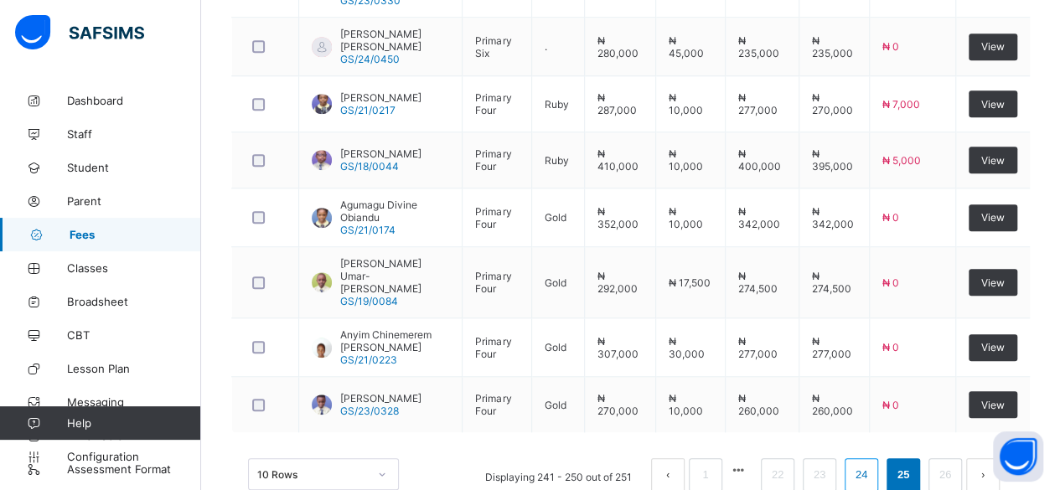
click at [872, 464] on link "24" at bounding box center [861, 475] width 22 height 22
